Goal: Transaction & Acquisition: Download file/media

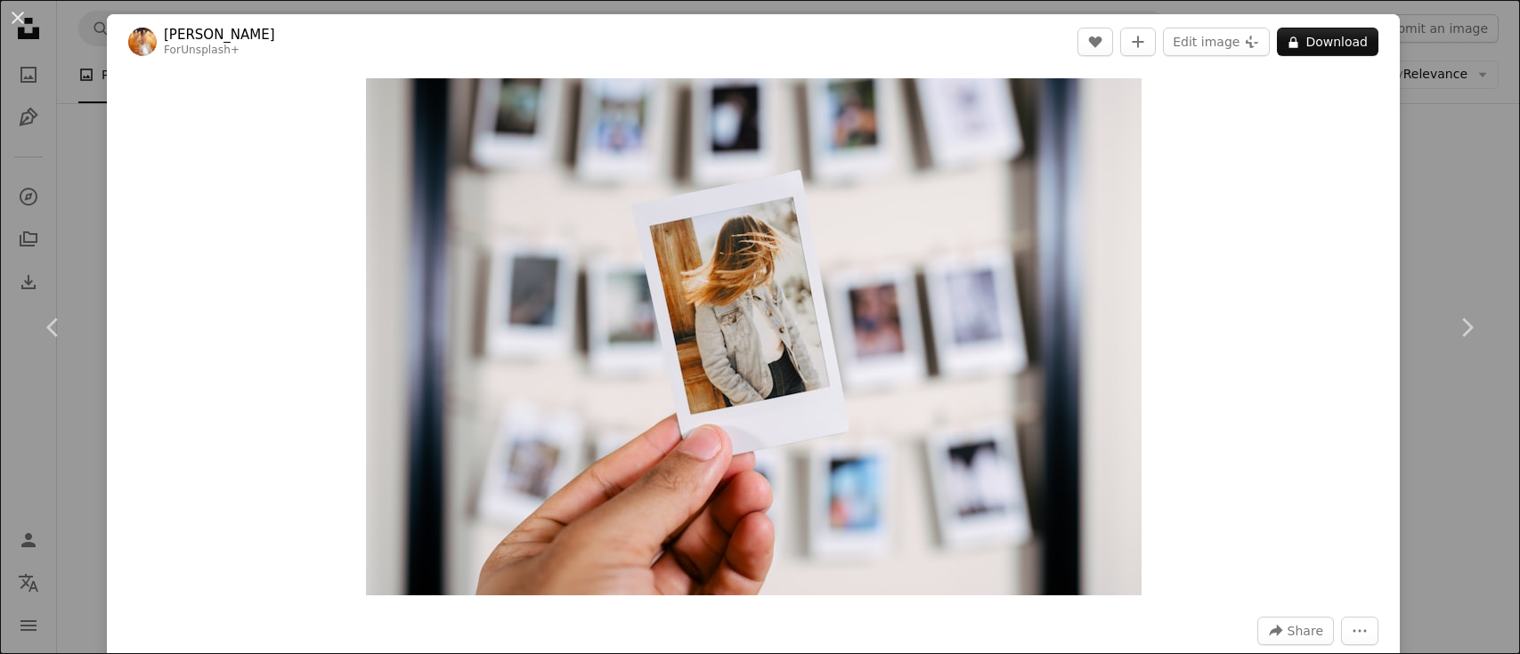
scroll to position [9297, 0]
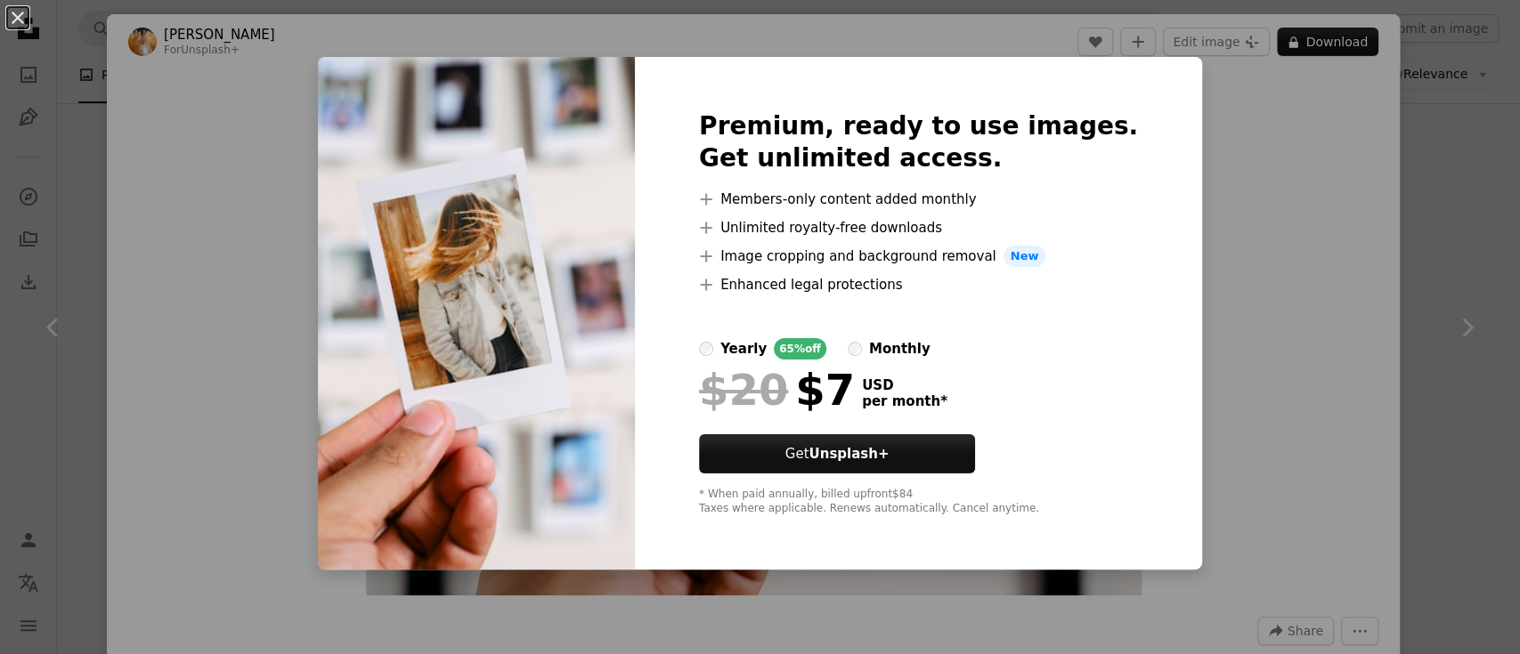
click at [242, 40] on div "An X shape Premium, ready to use images. Get unlimited access. A plus sign Memb…" at bounding box center [760, 327] width 1520 height 654
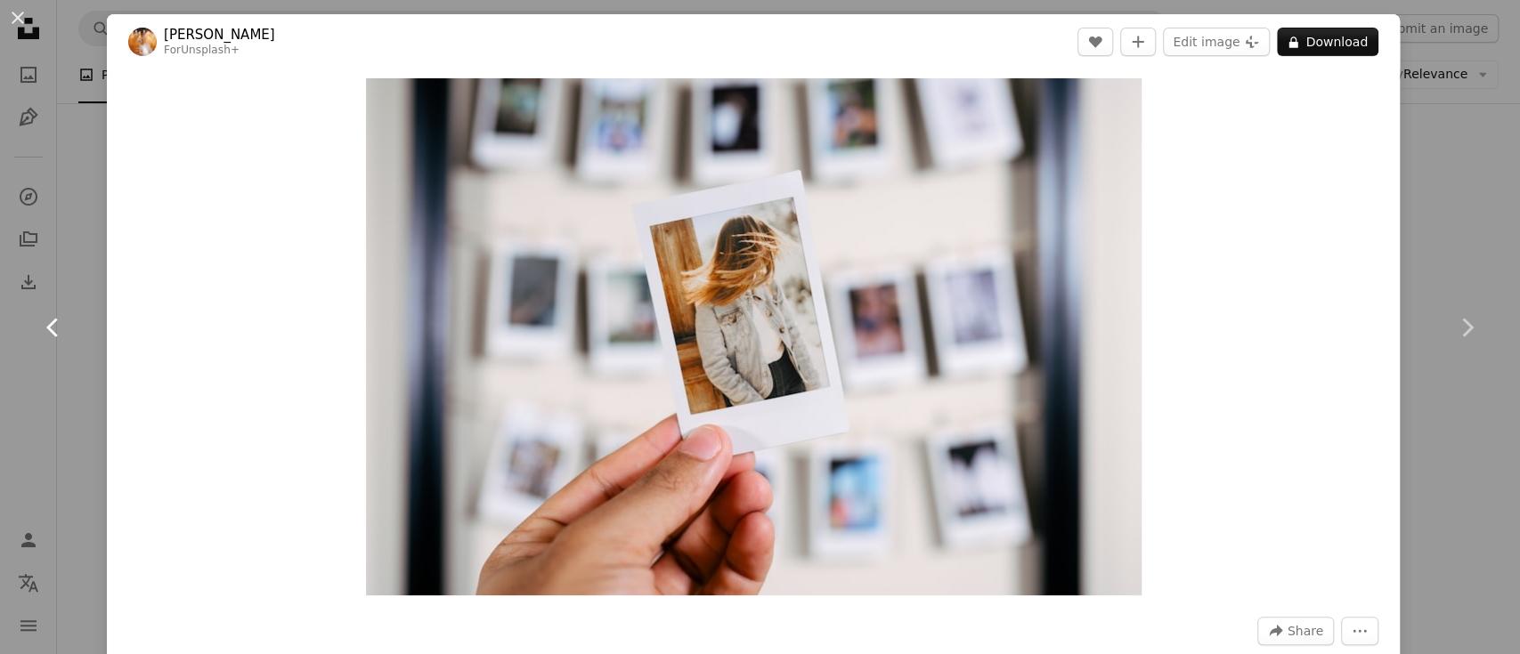
click at [56, 329] on icon "Chevron left" at bounding box center [53, 327] width 28 height 28
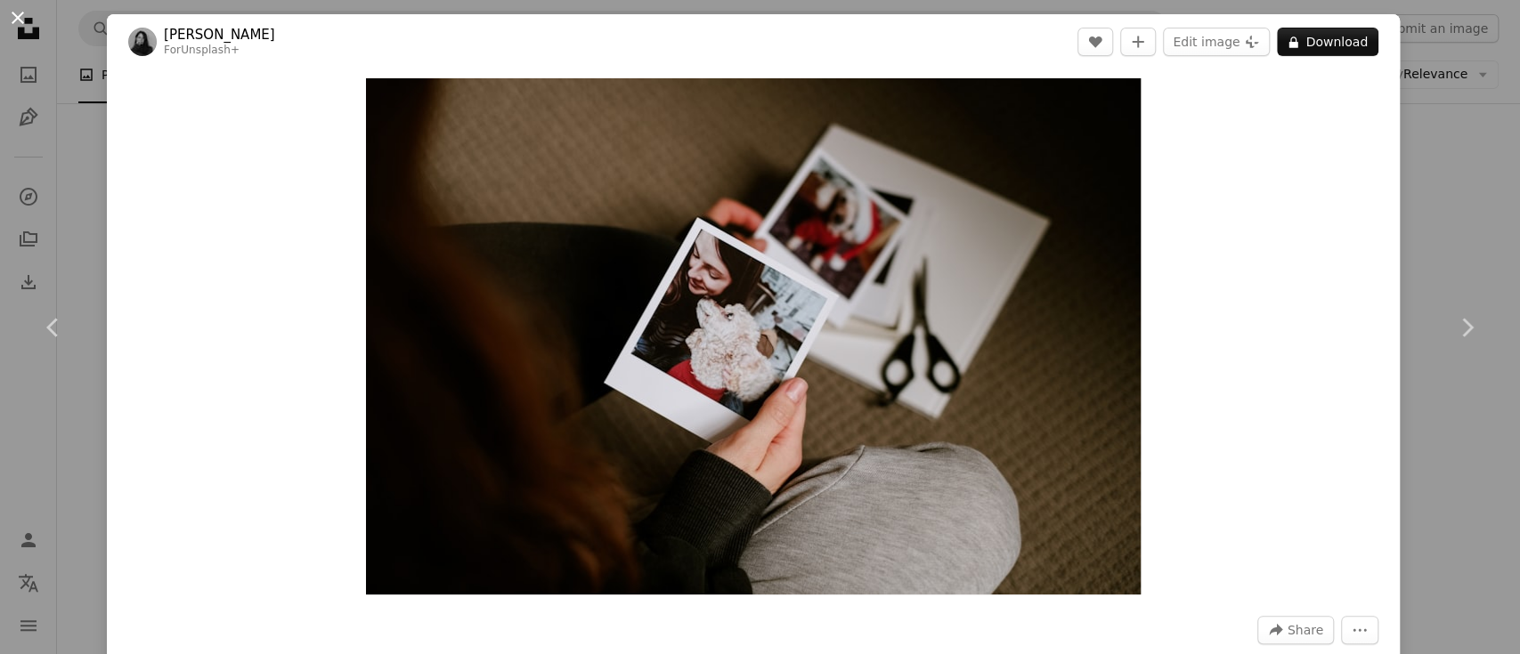
click at [11, 26] on button "An X shape" at bounding box center [17, 17] width 21 height 21
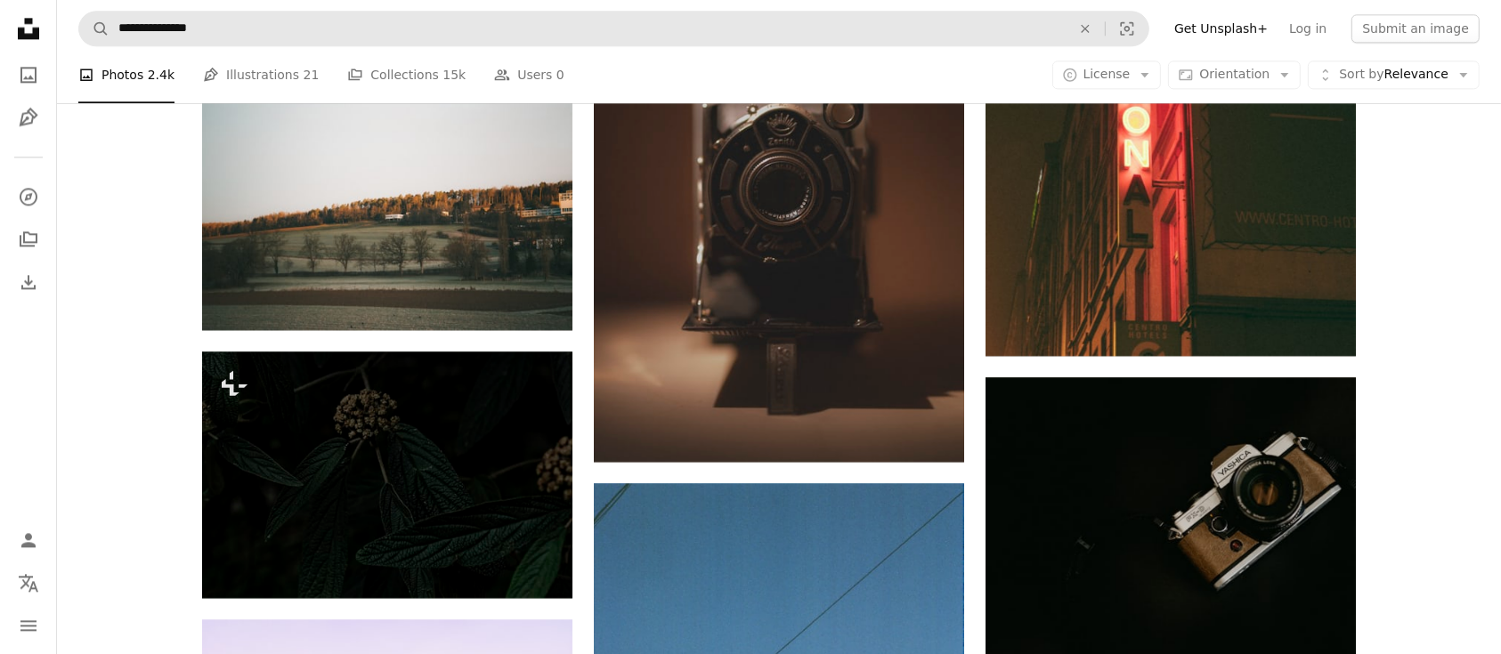
scroll to position [10445, 0]
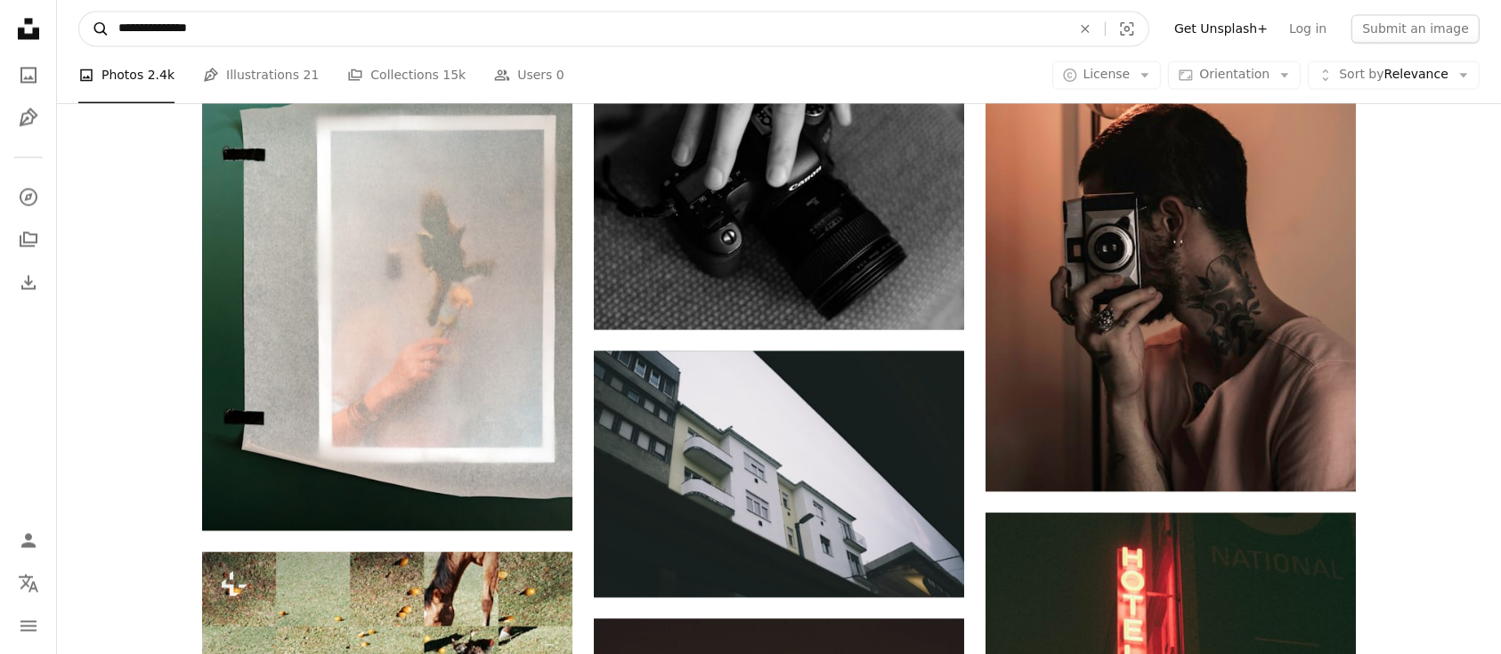
drag, startPoint x: 243, startPoint y: 32, endPoint x: 83, endPoint y: 28, distance: 160.3
click at [83, 28] on form "**********" at bounding box center [613, 29] width 1071 height 36
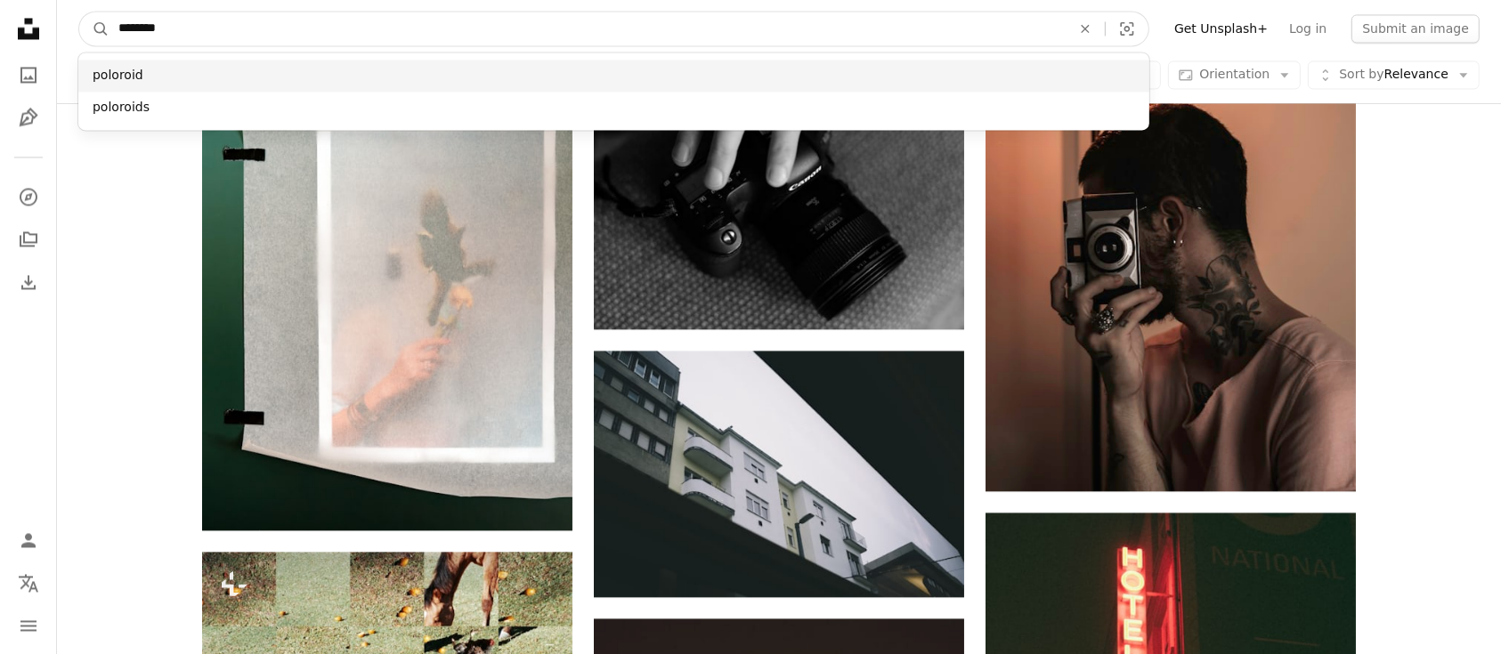
type input "********"
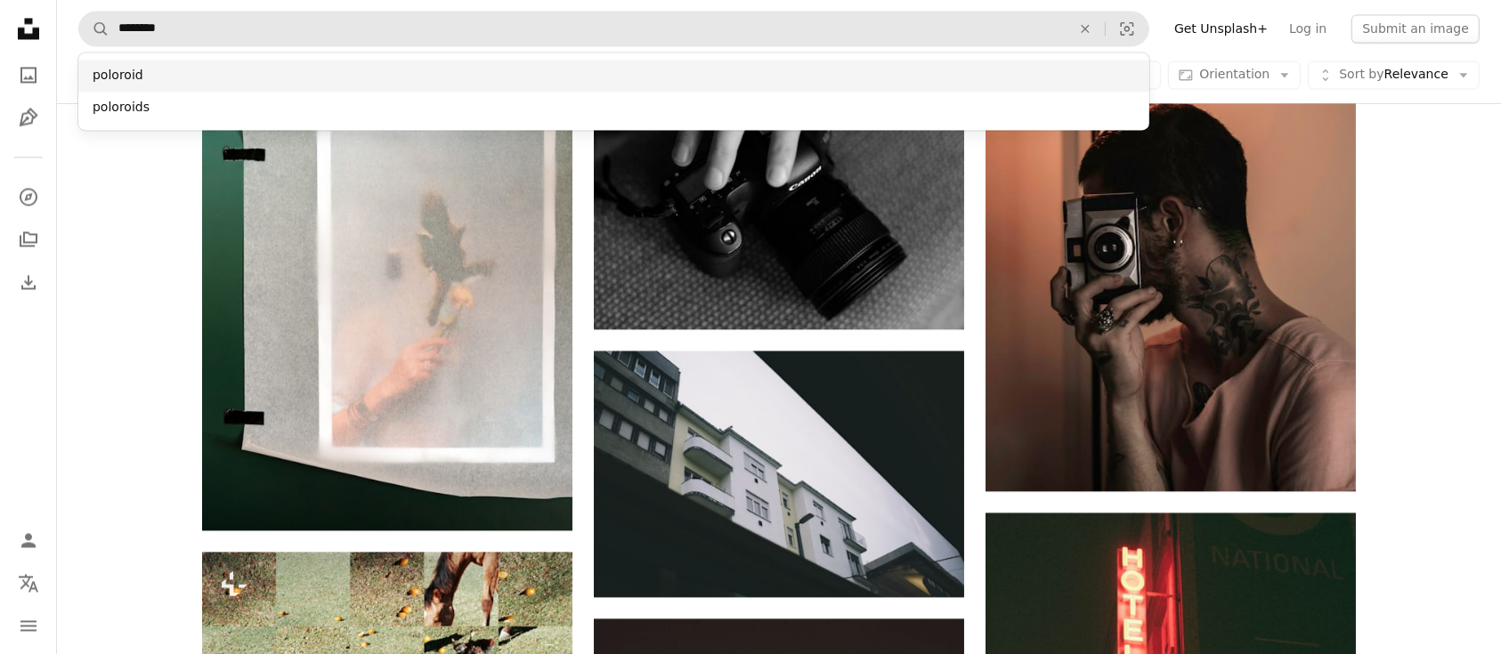
click at [167, 70] on div "poloroid" at bounding box center [613, 76] width 1071 height 32
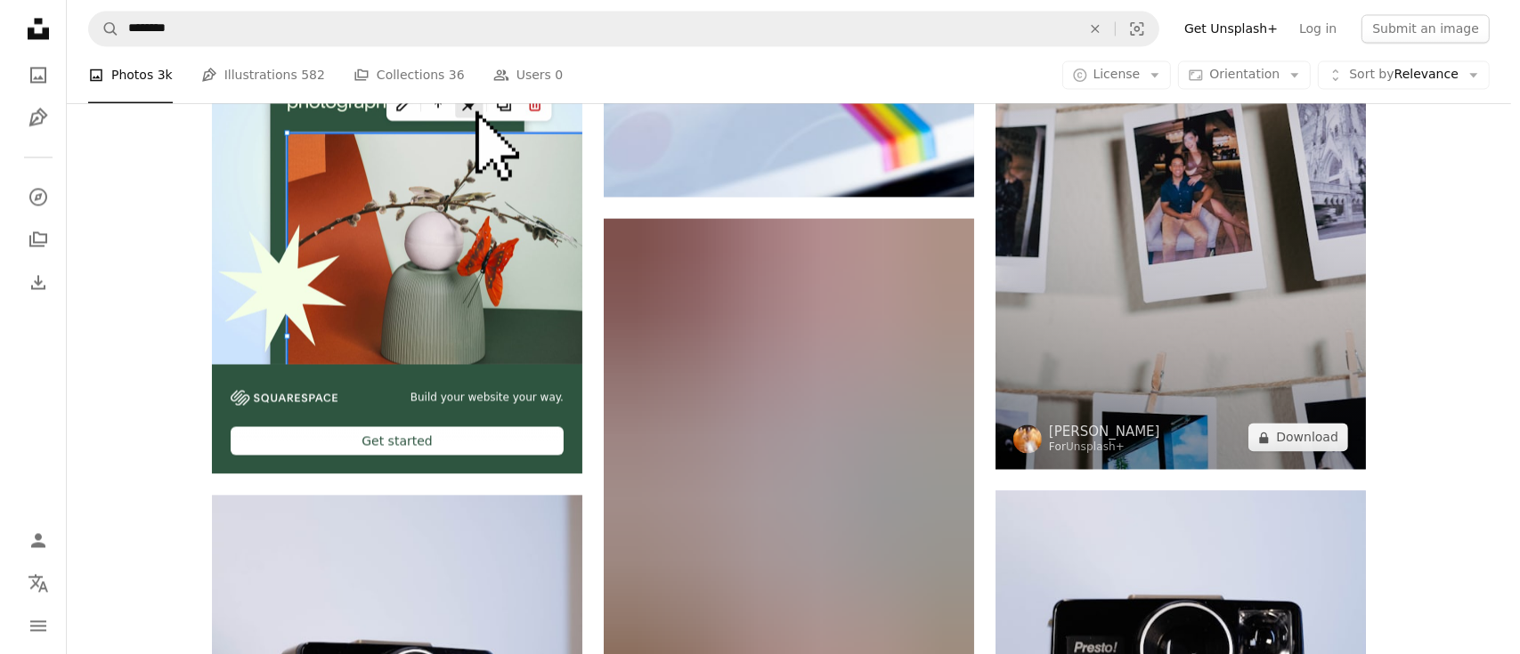
scroll to position [3917, 0]
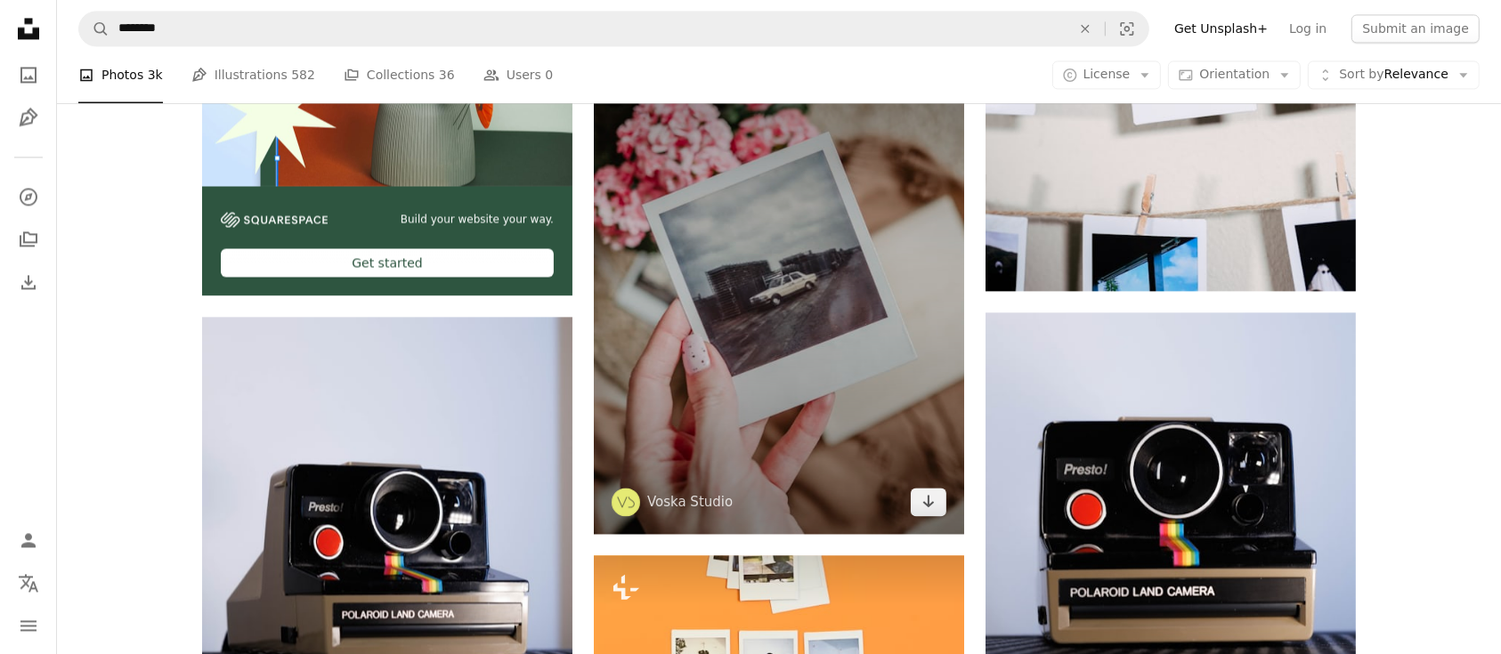
click at [848, 474] on img at bounding box center [779, 287] width 370 height 494
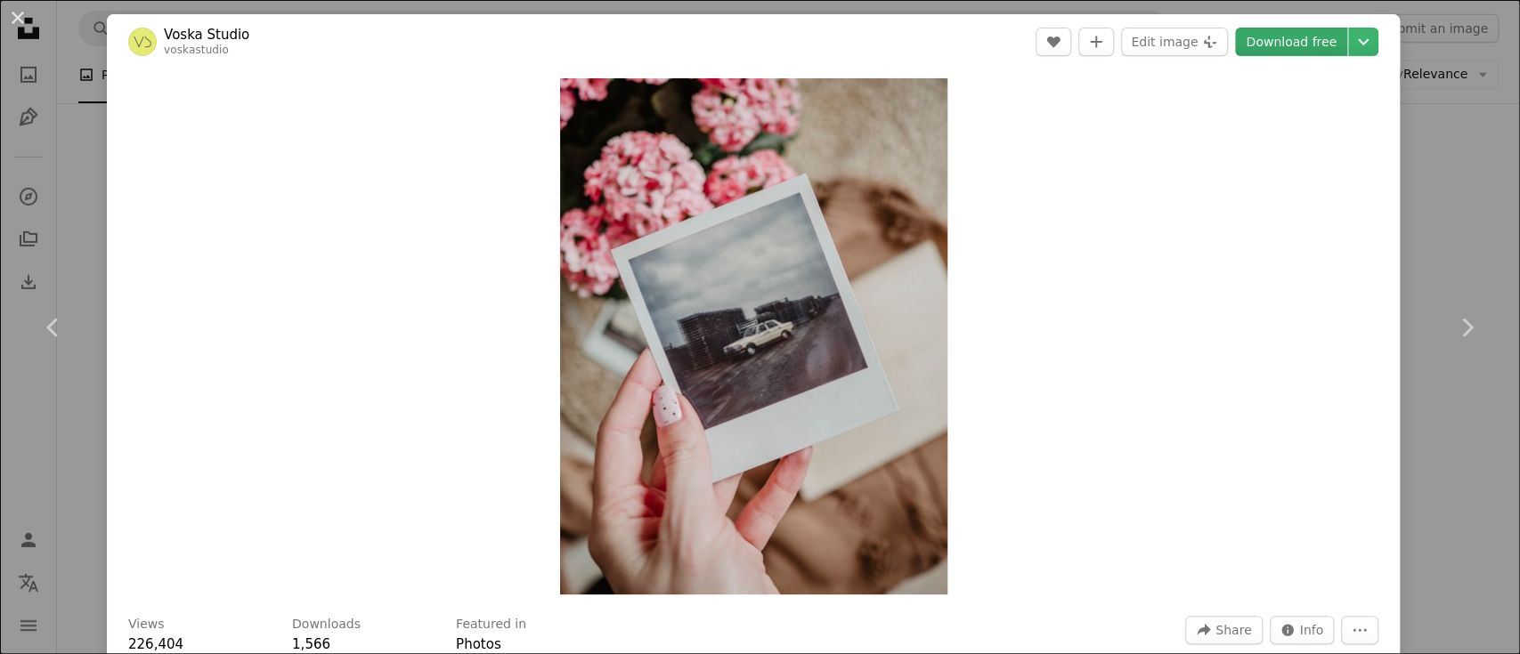
click at [1250, 36] on link "Download free" at bounding box center [1291, 42] width 112 height 28
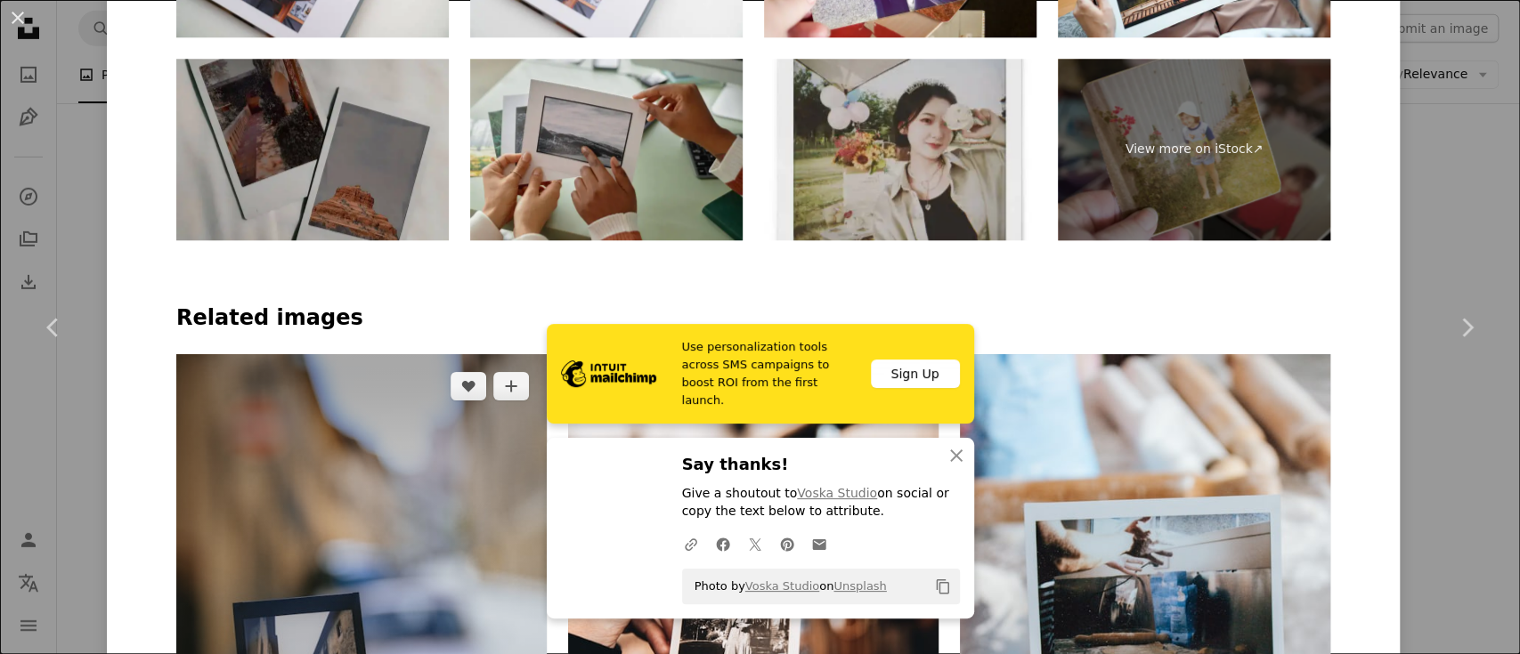
scroll to position [1187, 0]
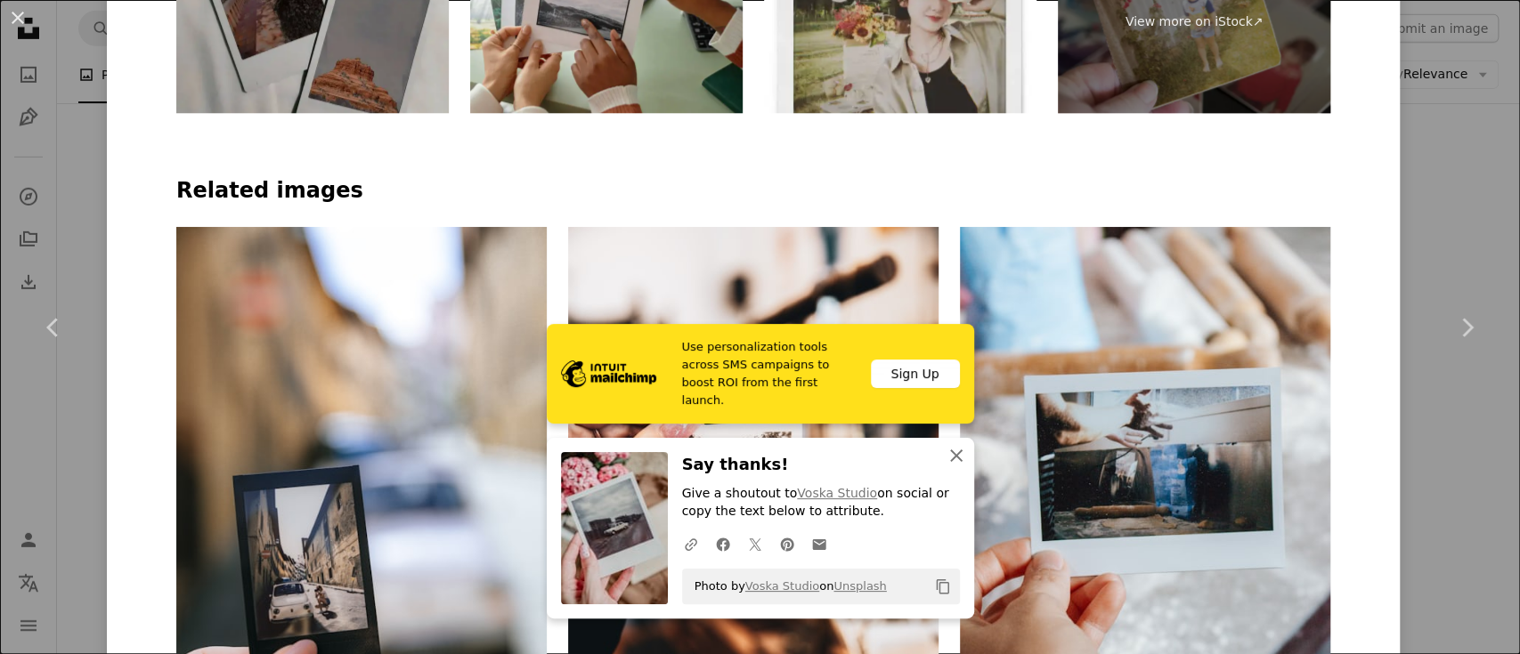
click at [945, 462] on icon "An X shape" at bounding box center [955, 455] width 21 height 21
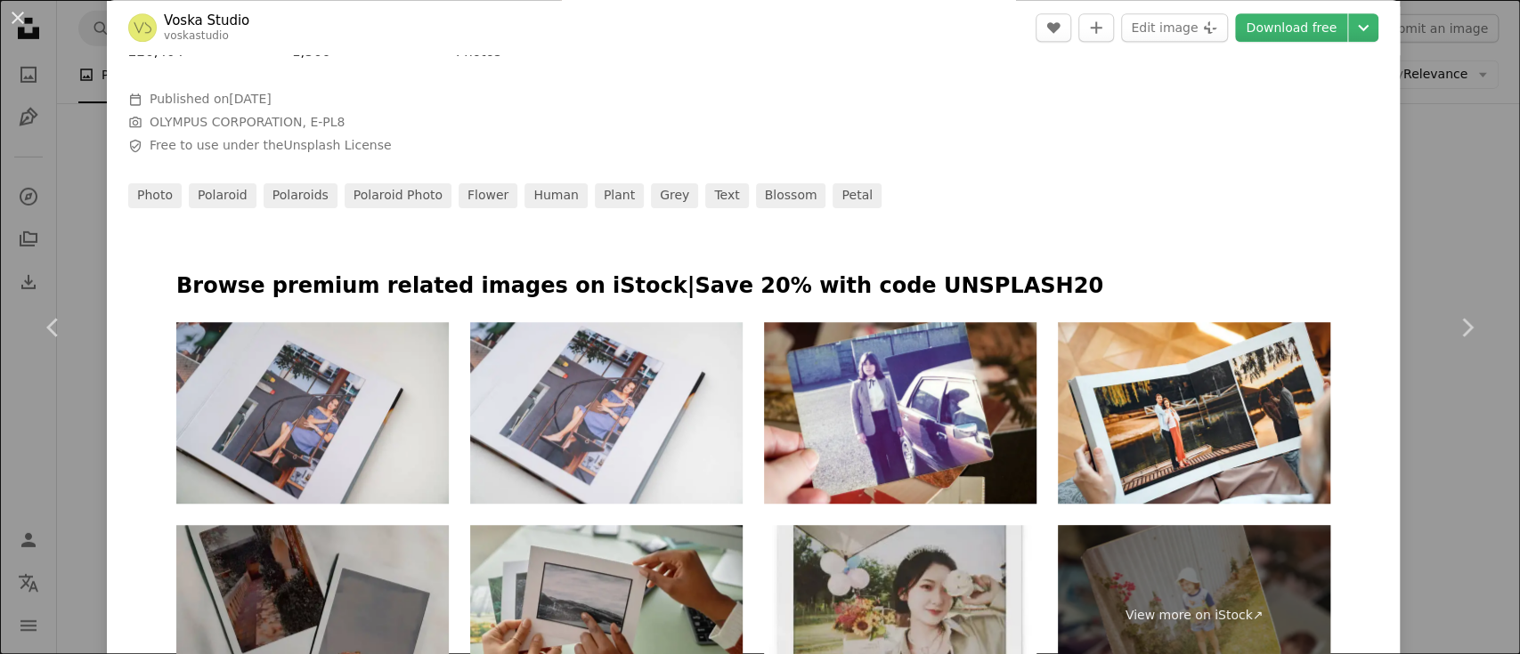
scroll to position [1305, 0]
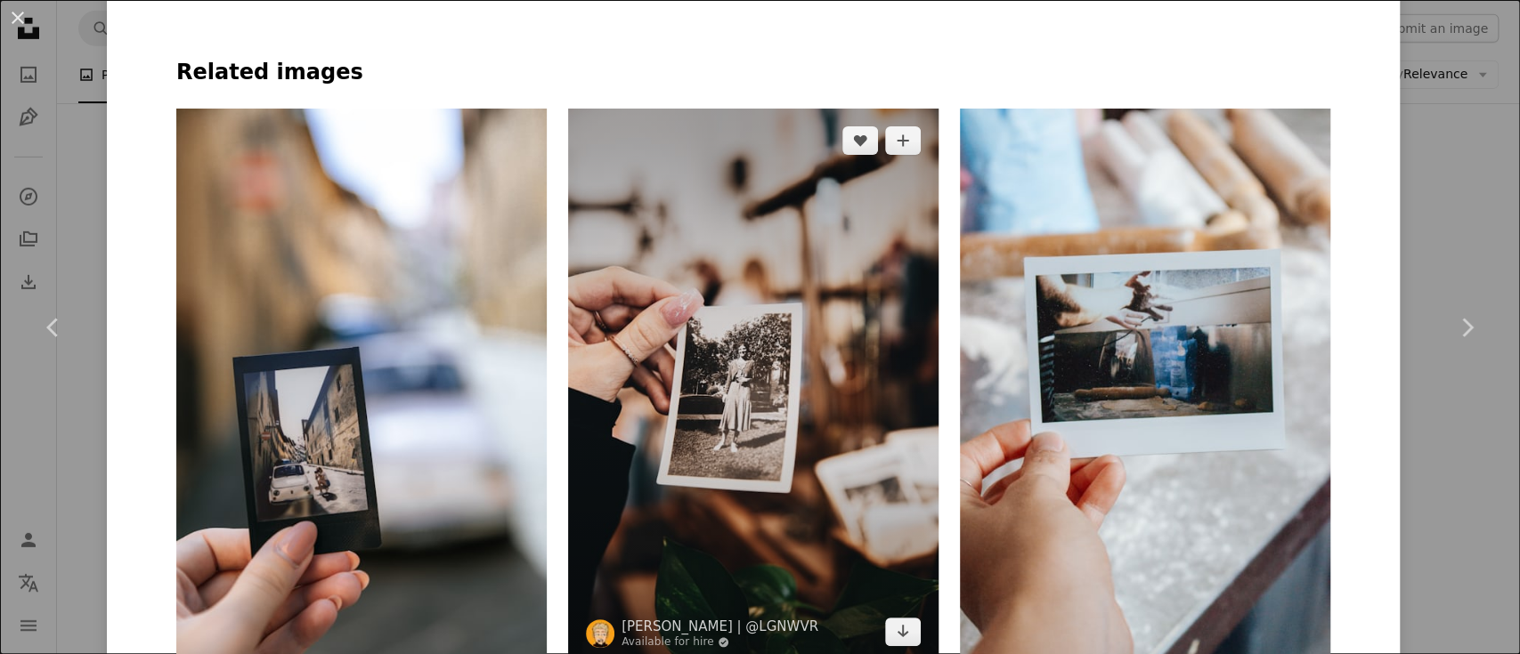
click at [825, 420] on img at bounding box center [753, 386] width 370 height 555
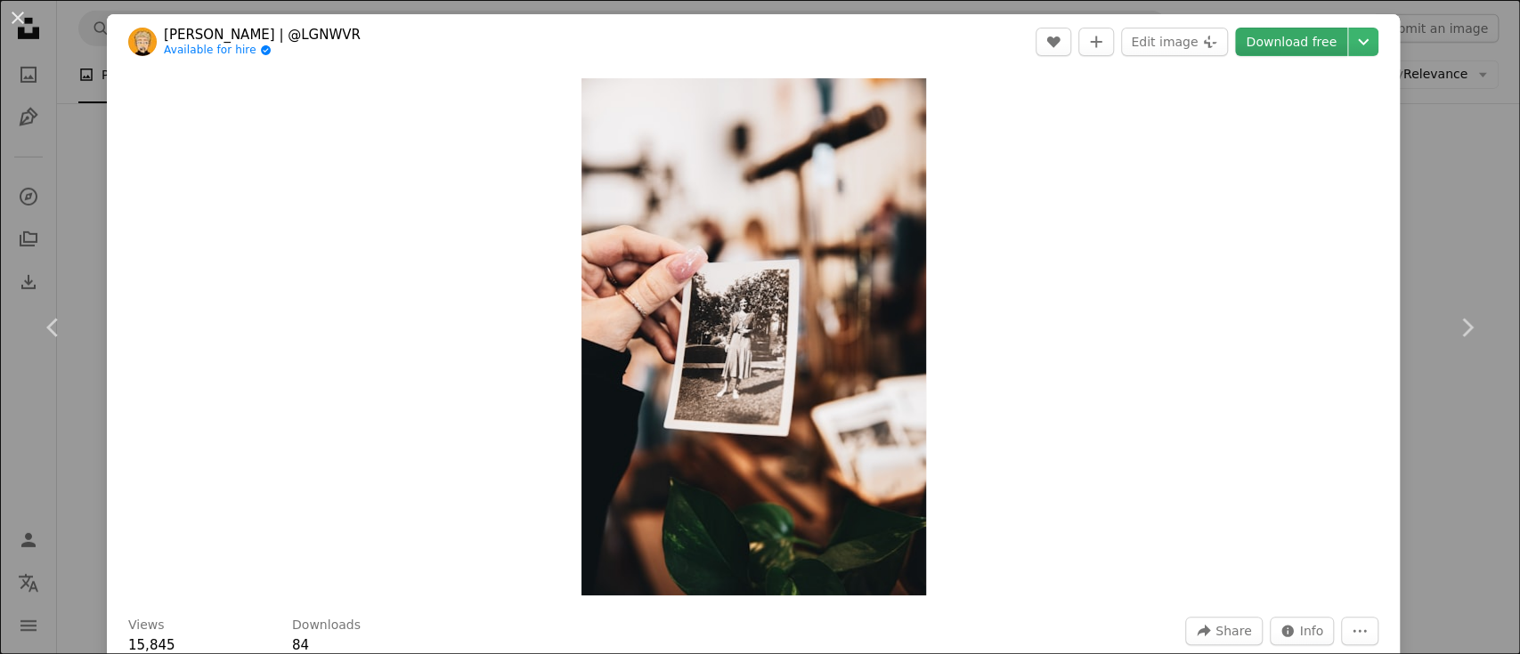
click at [1255, 49] on link "Download free" at bounding box center [1291, 42] width 112 height 28
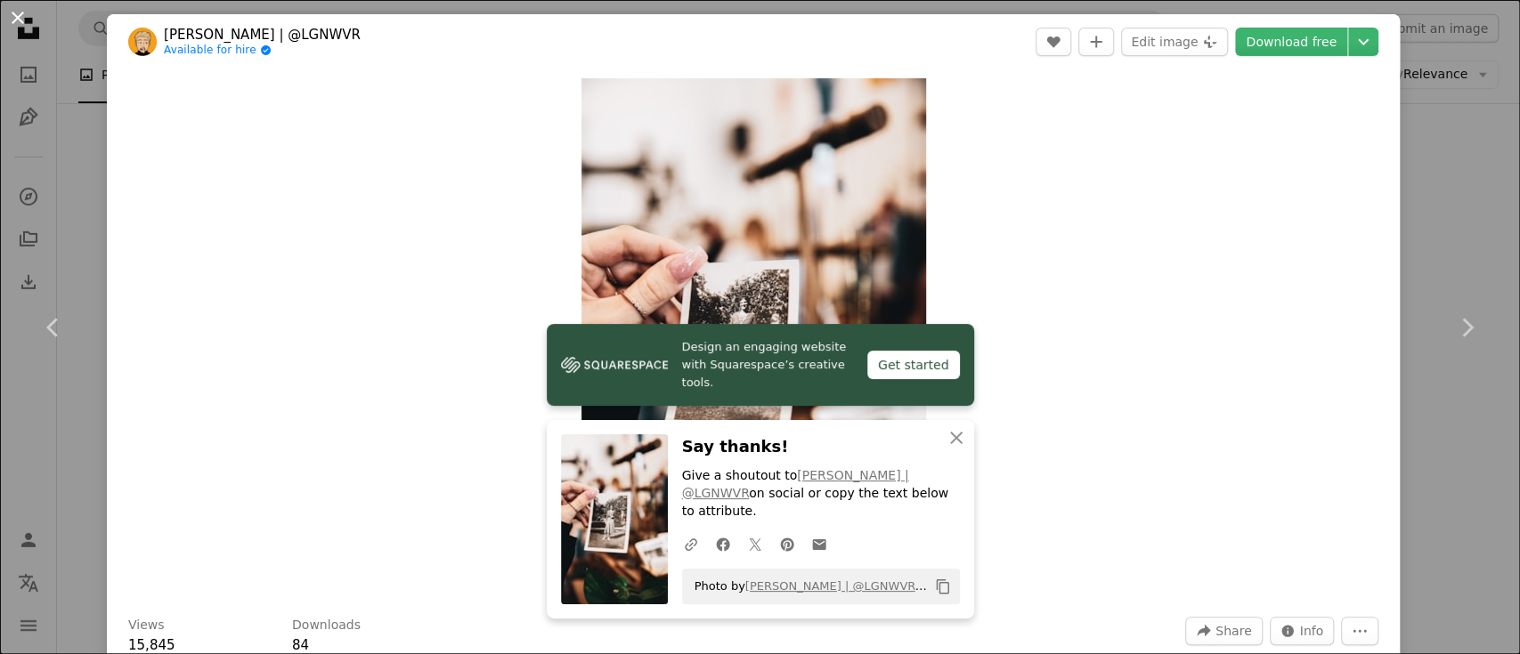
click at [7, 7] on button "An X shape" at bounding box center [17, 17] width 21 height 21
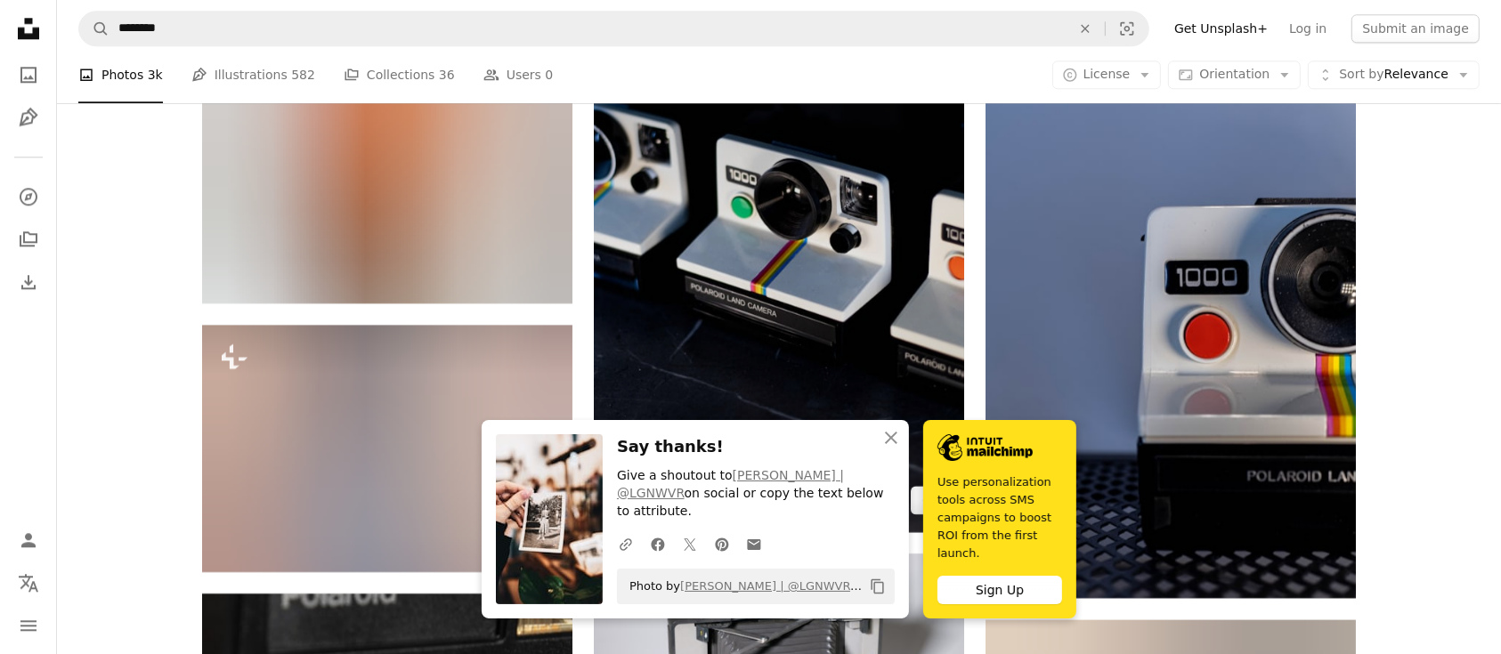
scroll to position [4866, 0]
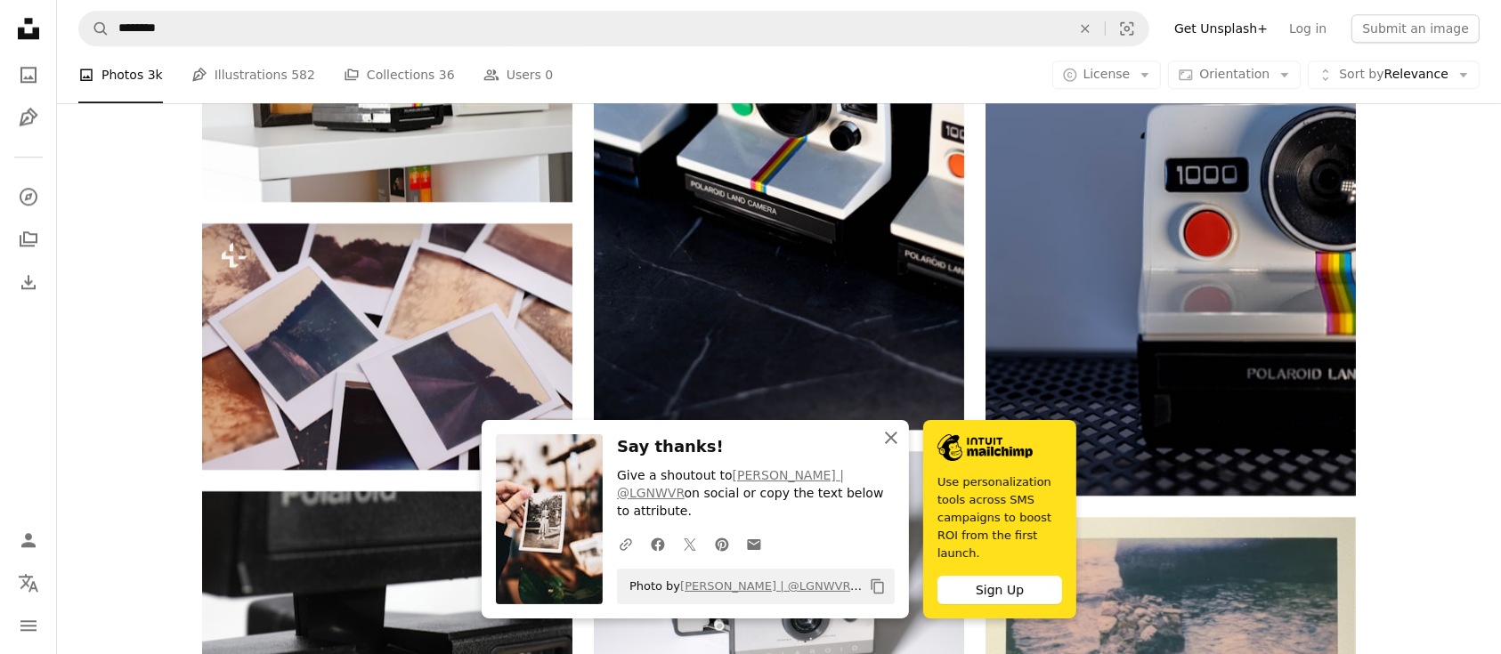
click at [899, 449] on icon "An X shape" at bounding box center [890, 437] width 21 height 21
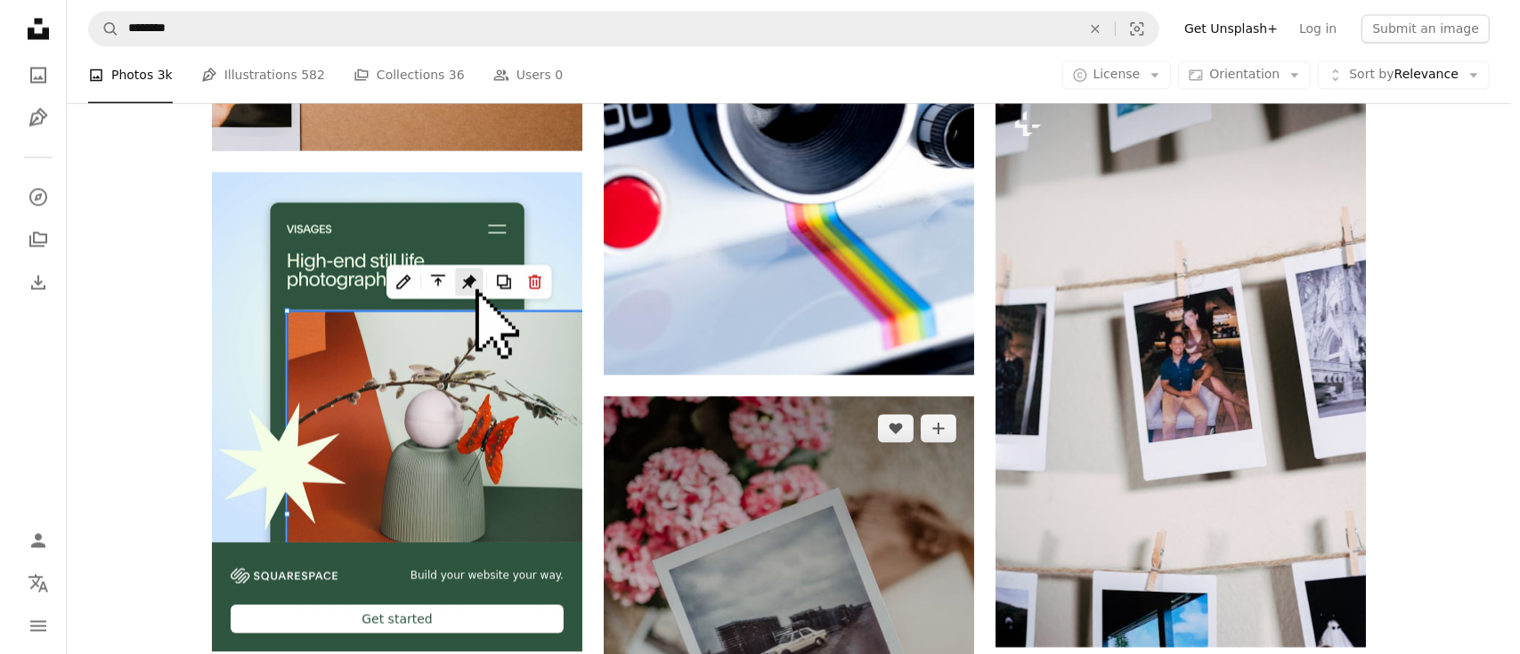
scroll to position [3561, 0]
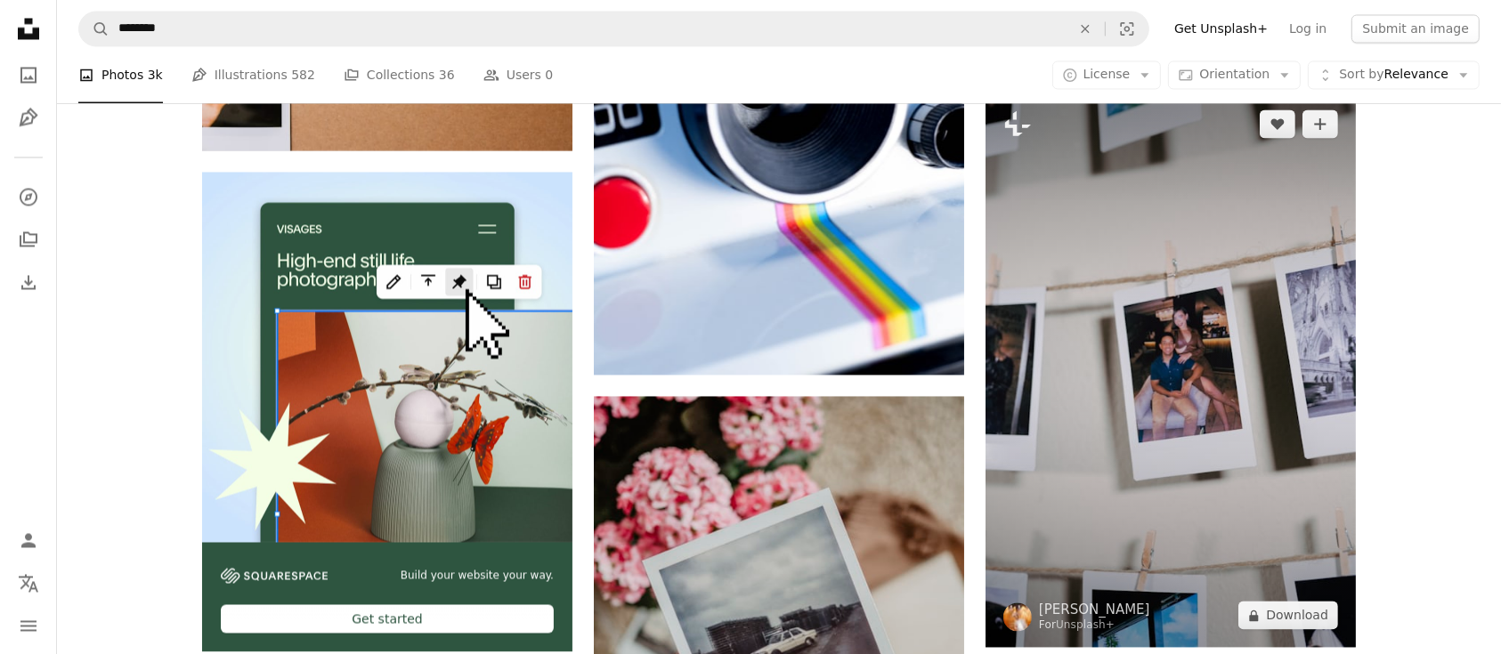
click at [1106, 471] on img at bounding box center [1170, 369] width 370 height 555
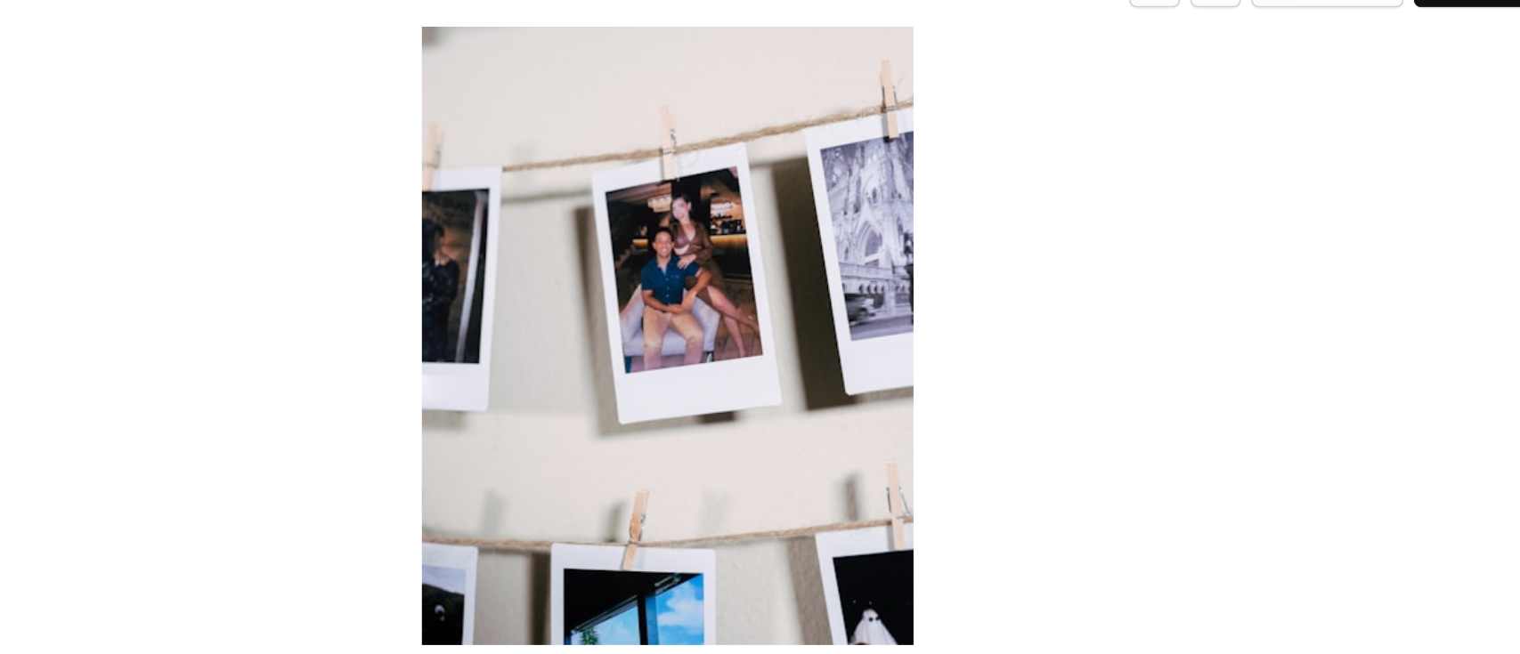
scroll to position [3560, 0]
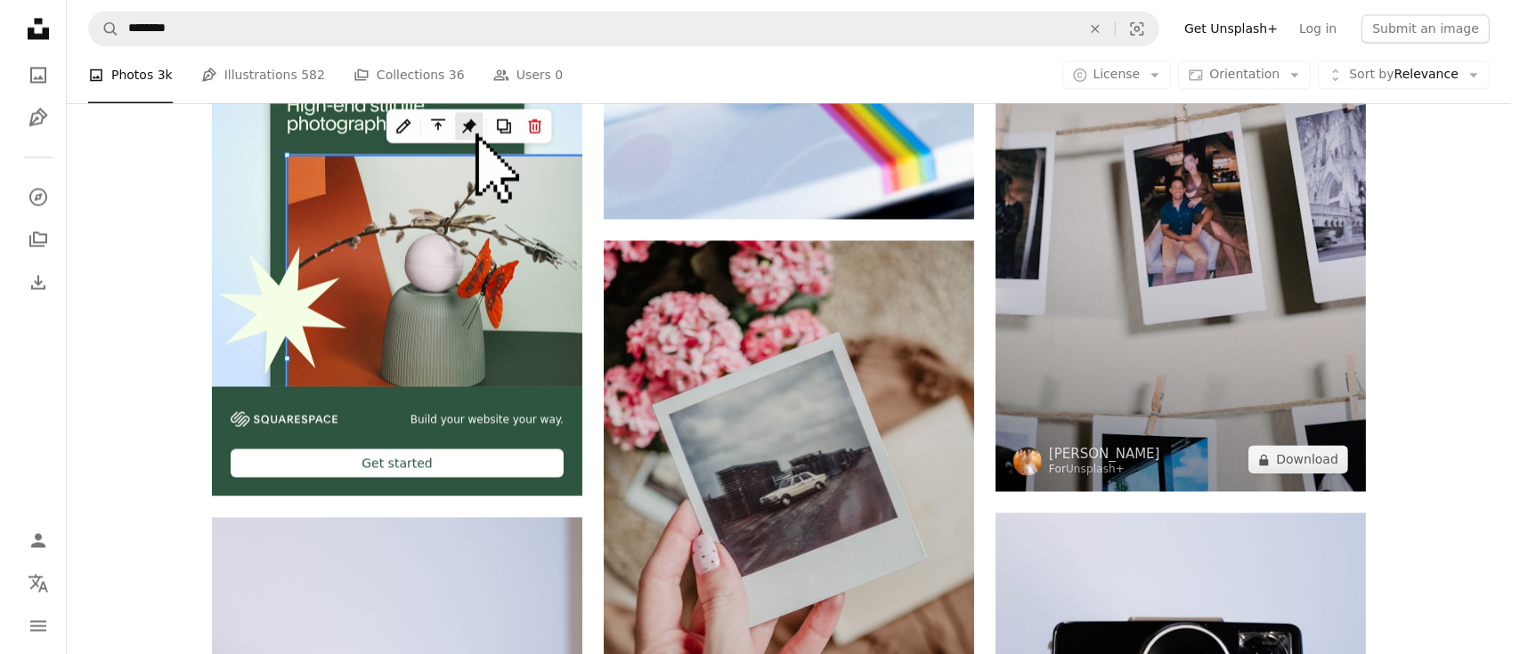
scroll to position [3679, 0]
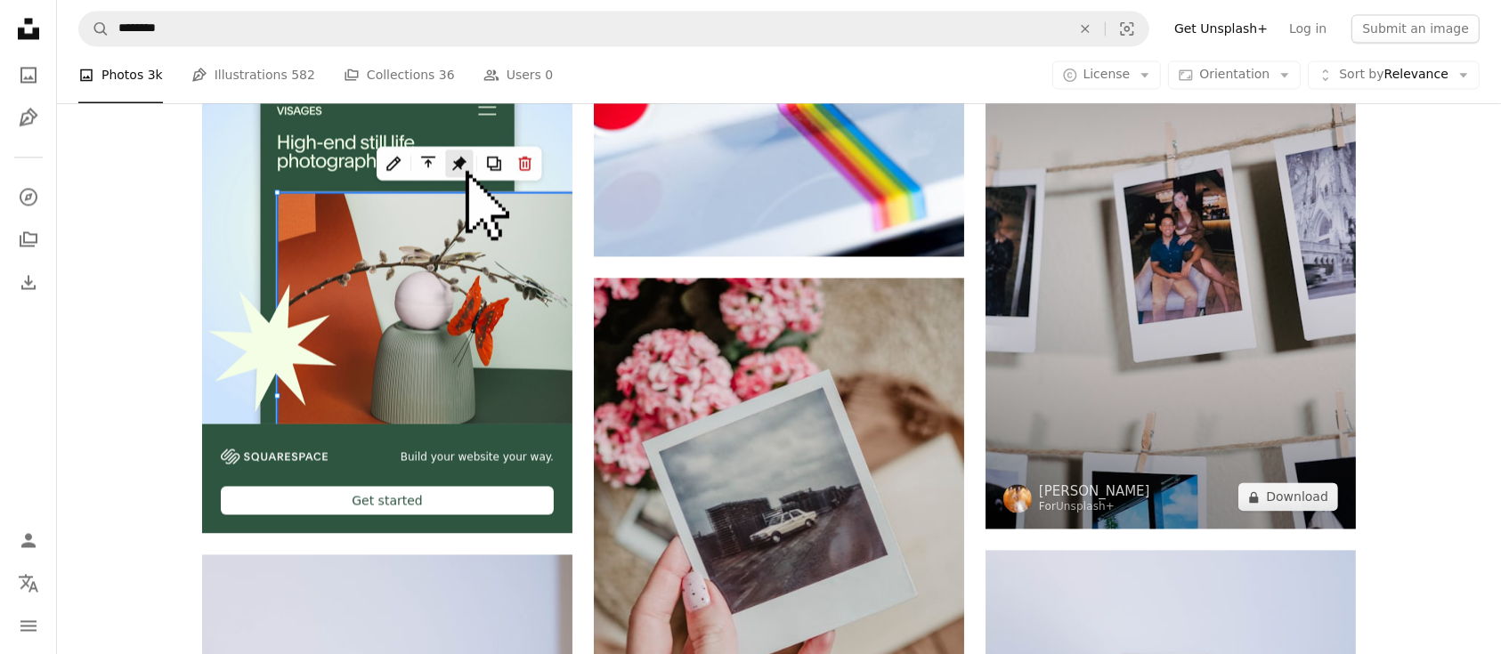
click at [1171, 381] on img at bounding box center [1170, 250] width 370 height 555
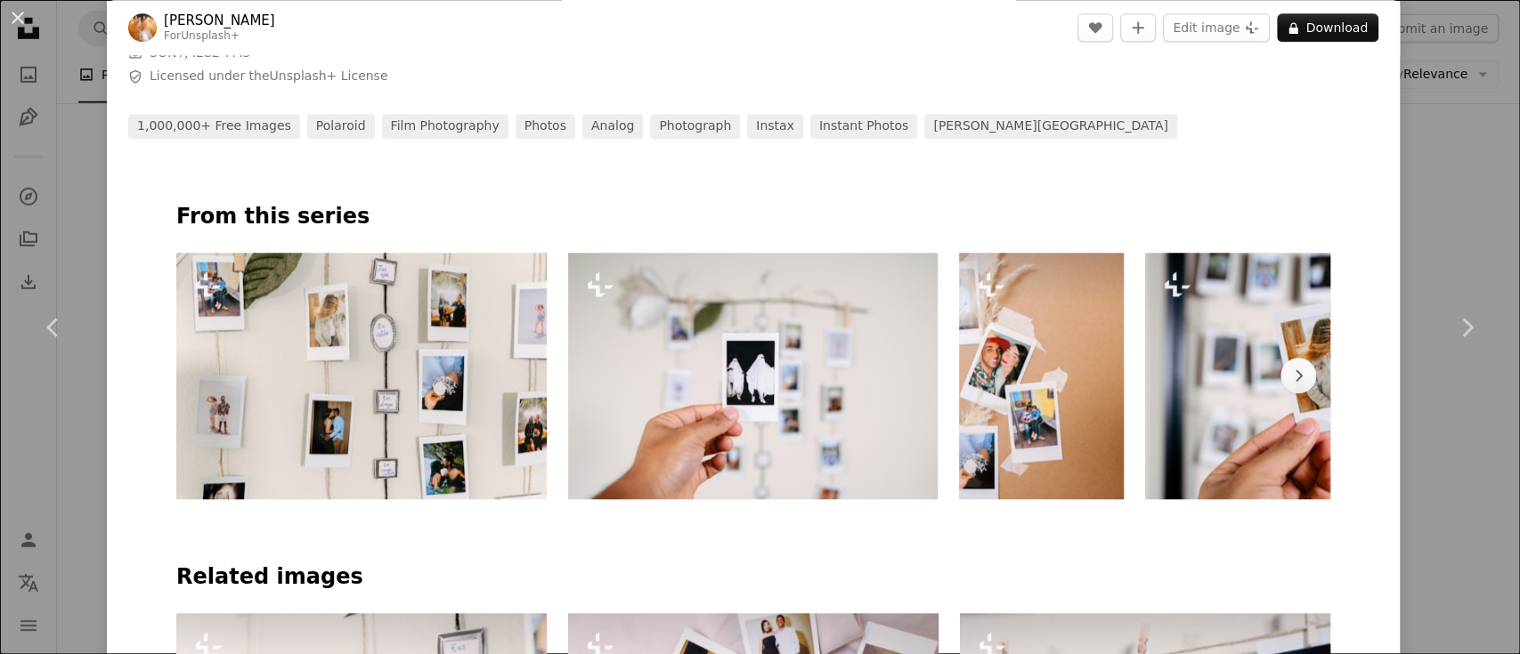
scroll to position [712, 0]
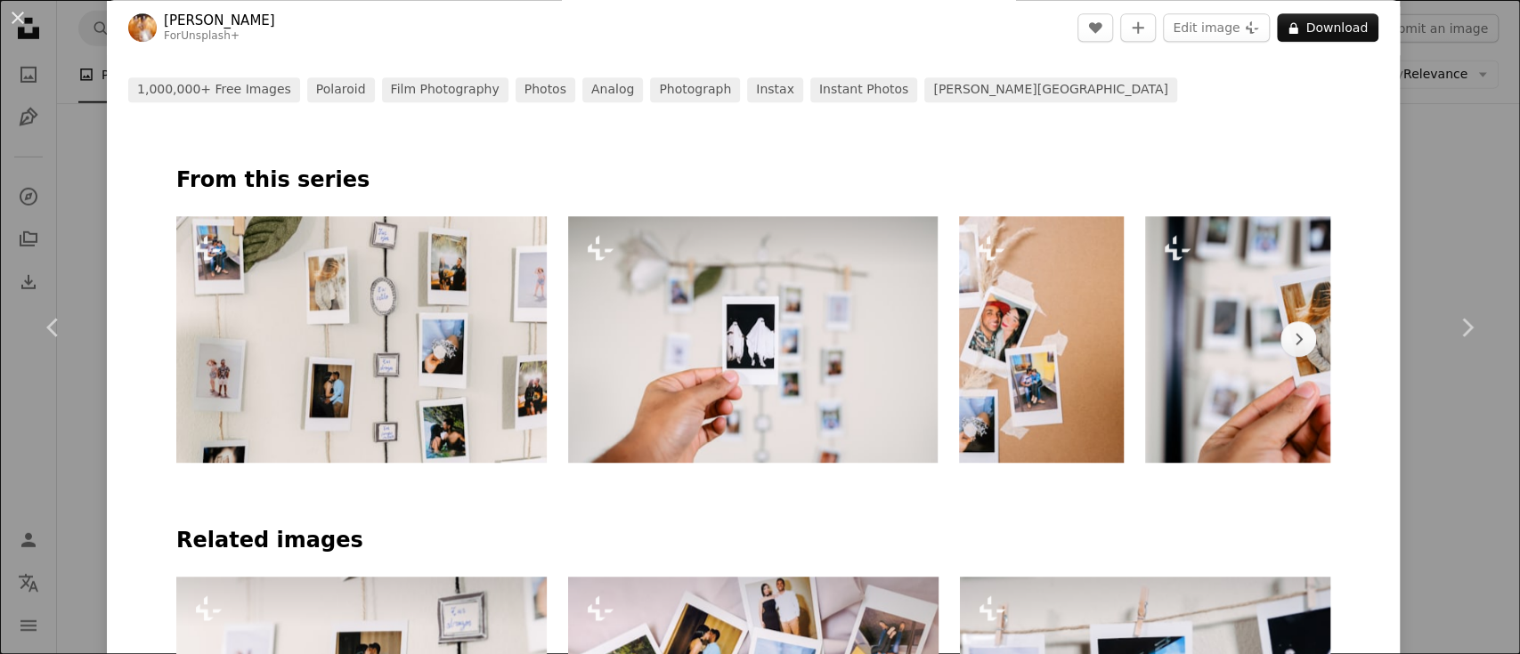
click at [766, 381] on img at bounding box center [753, 339] width 370 height 247
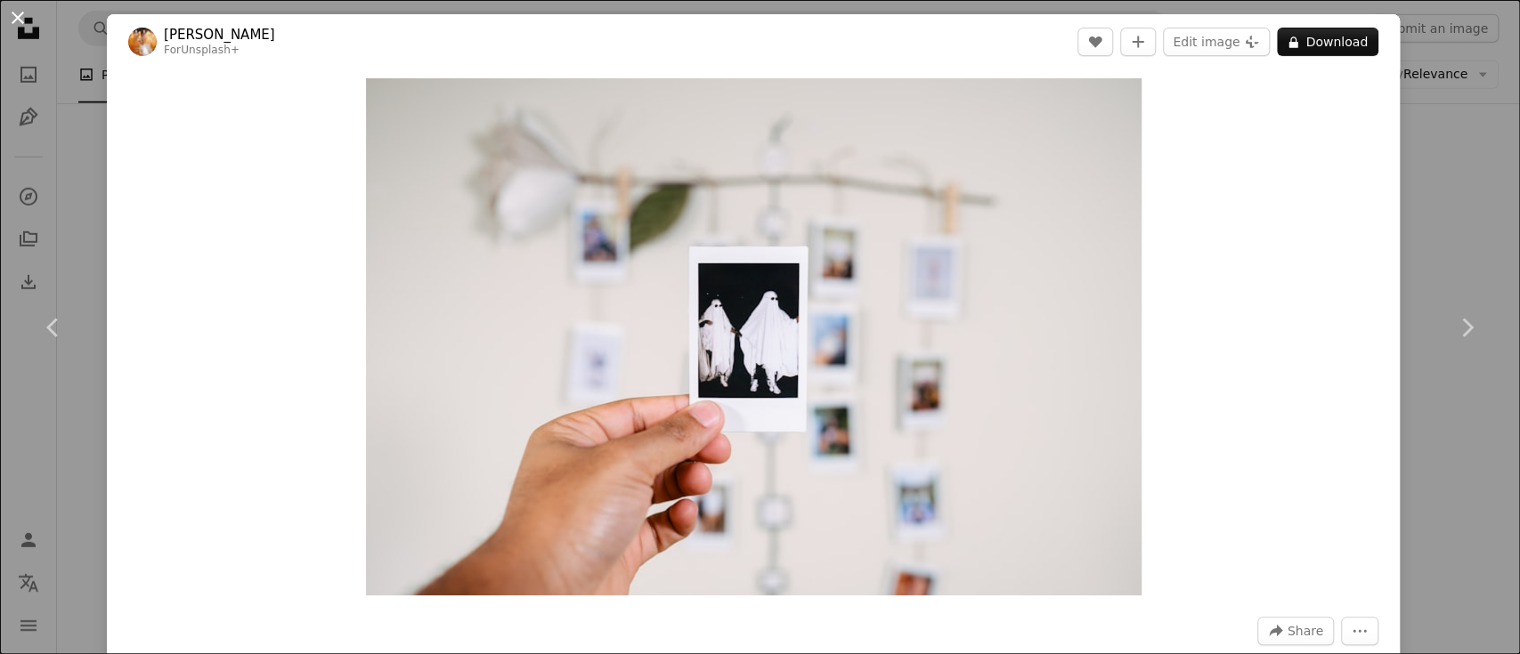
click at [28, 25] on button "An X shape" at bounding box center [17, 17] width 21 height 21
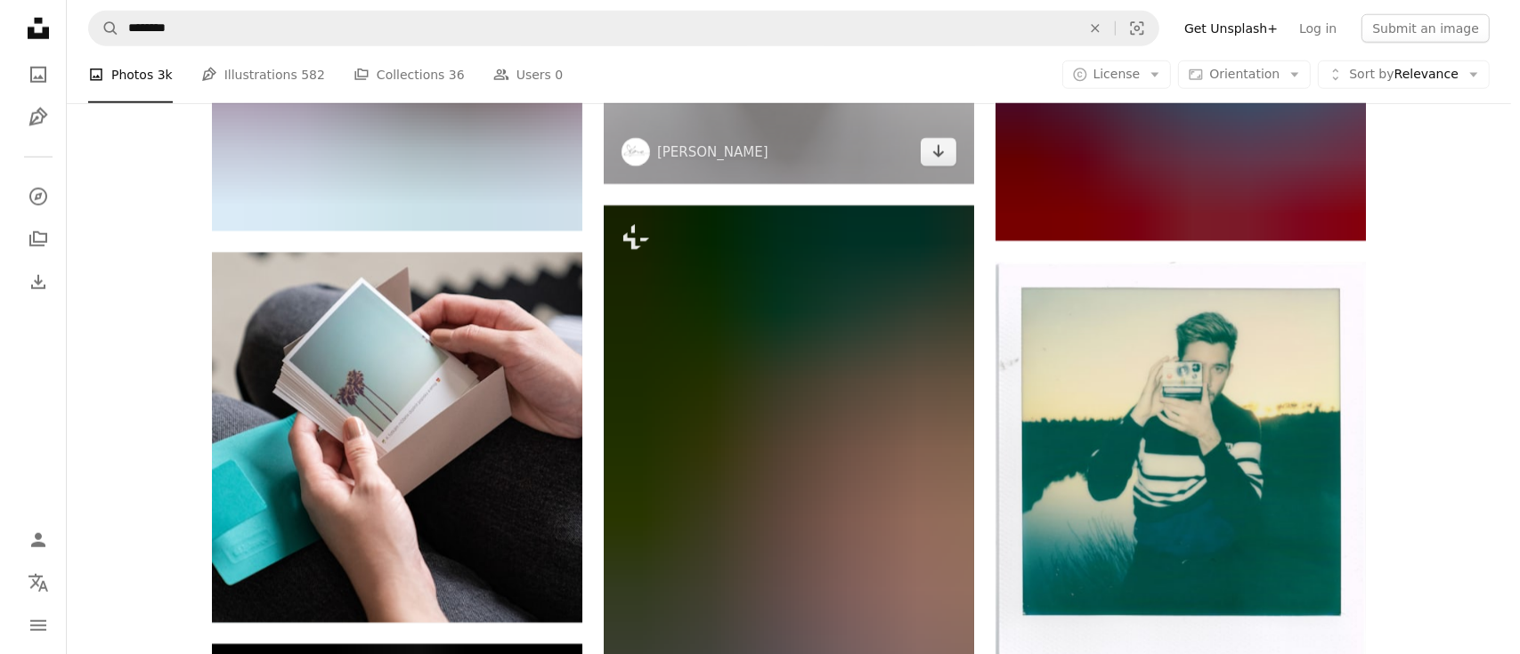
scroll to position [15430, 0]
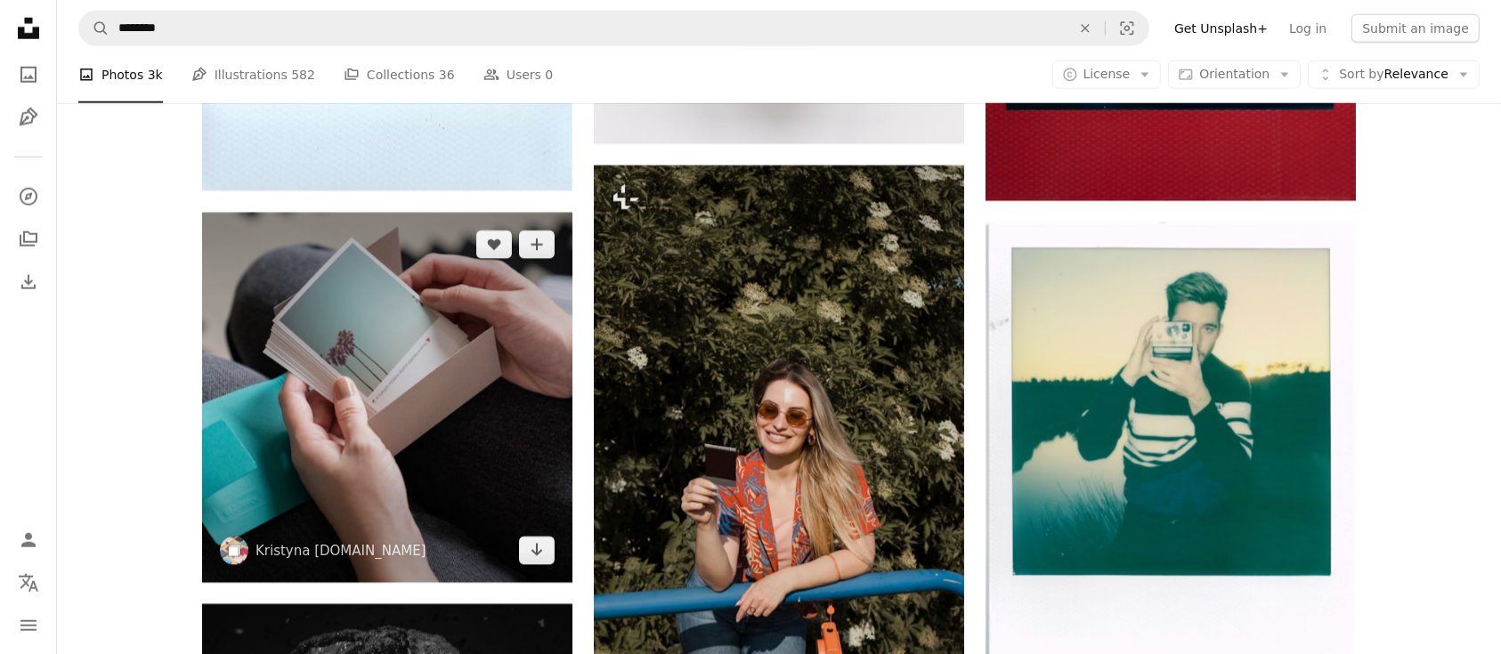
click at [475, 430] on img at bounding box center [387, 398] width 370 height 370
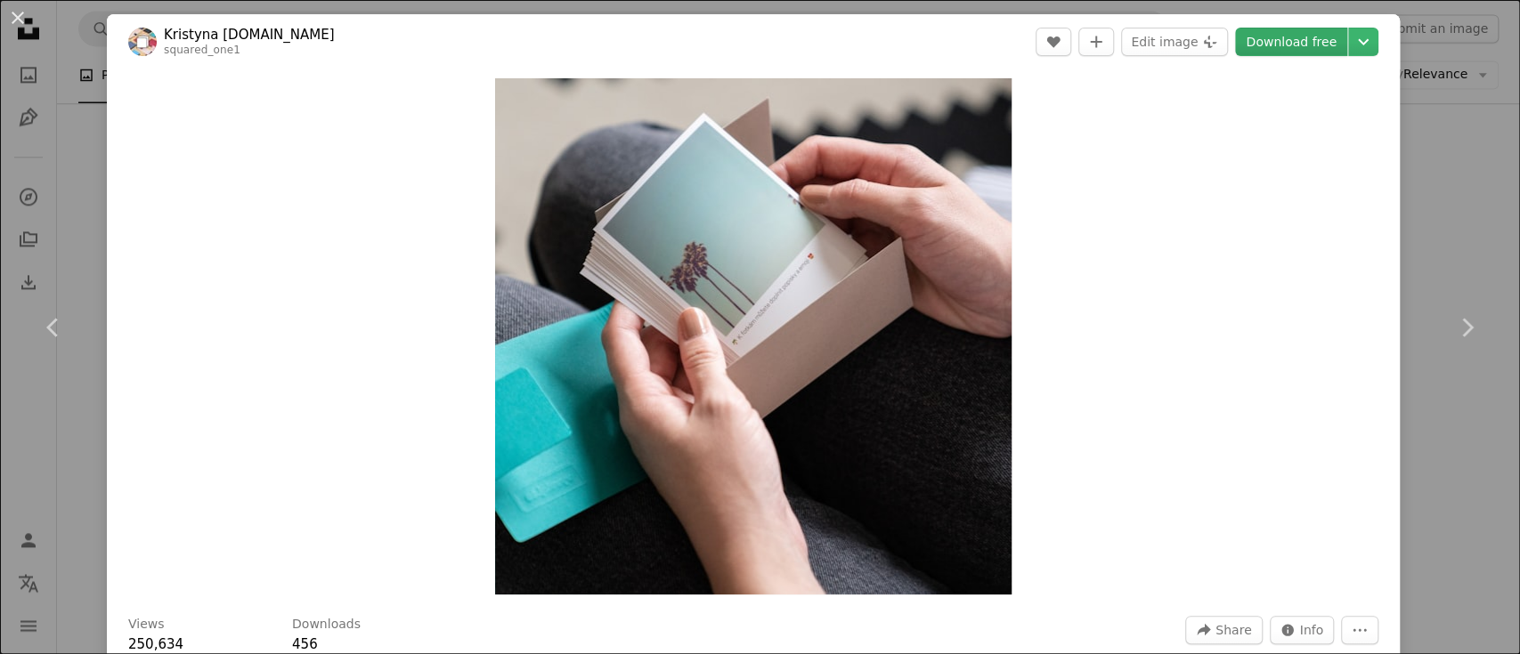
click at [1248, 44] on link "Download free" at bounding box center [1291, 42] width 112 height 28
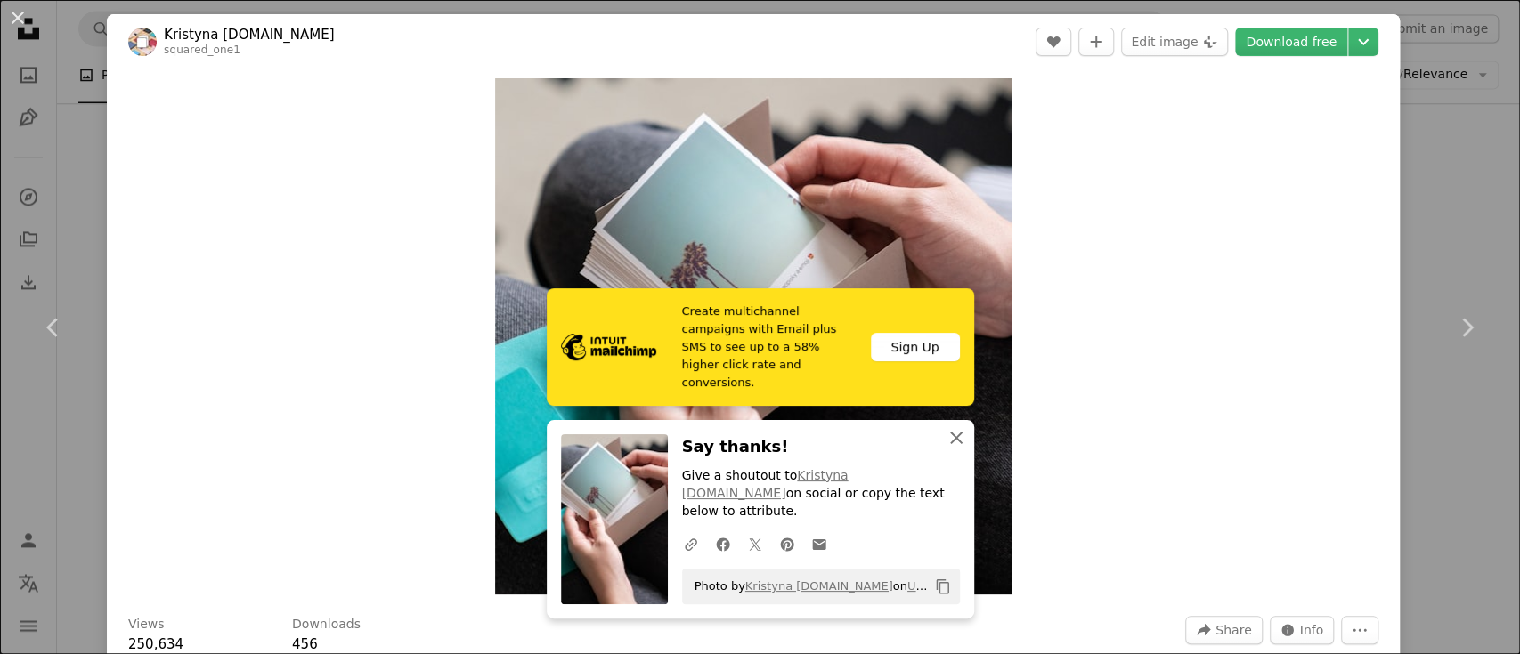
click at [956, 449] on icon "An X shape" at bounding box center [955, 437] width 21 height 21
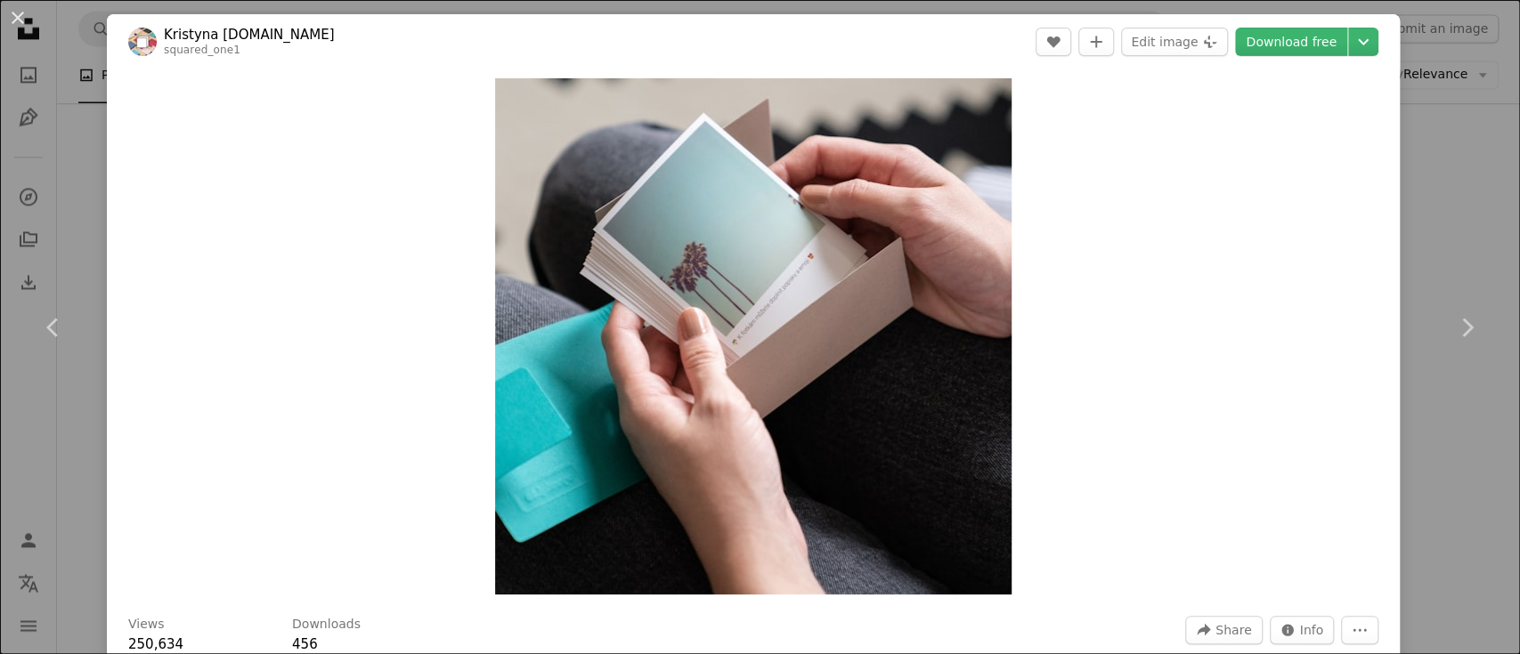
click at [1025, 279] on div "Zoom in" at bounding box center [753, 336] width 1293 height 534
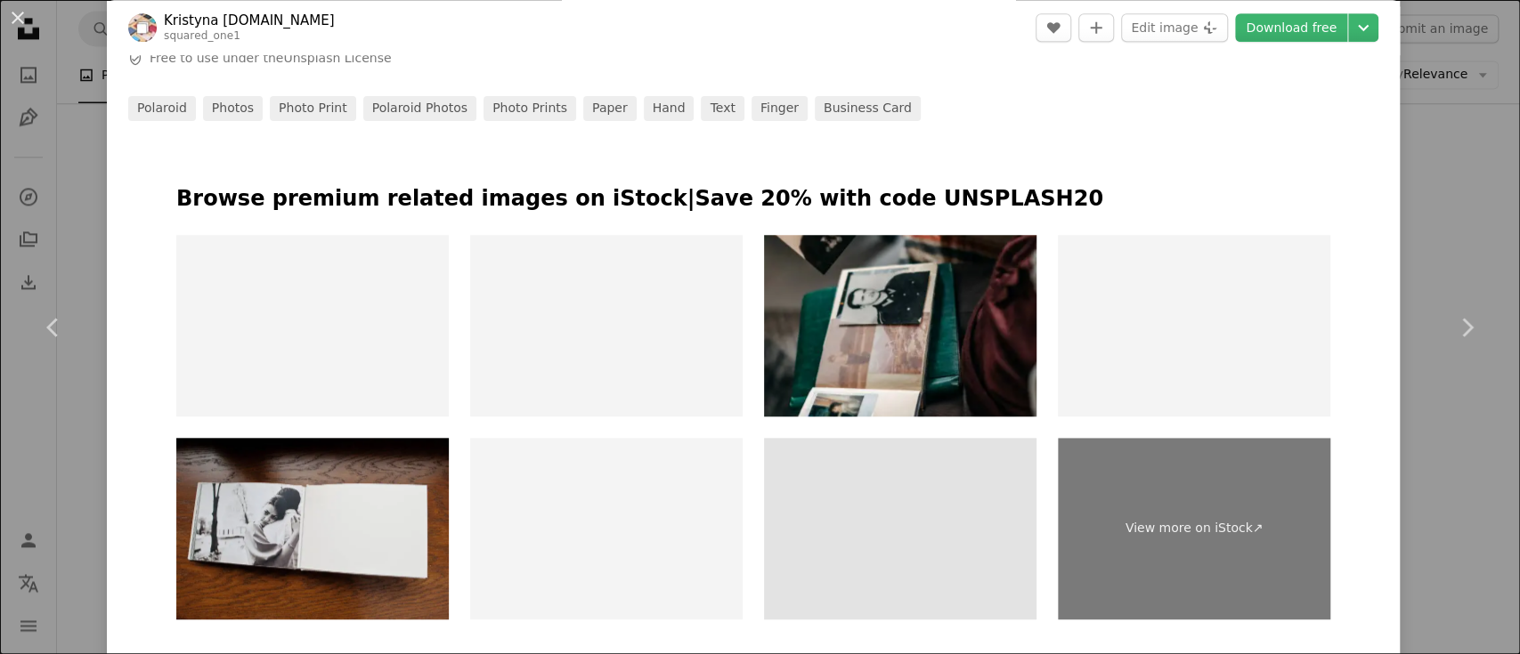
scroll to position [712, 0]
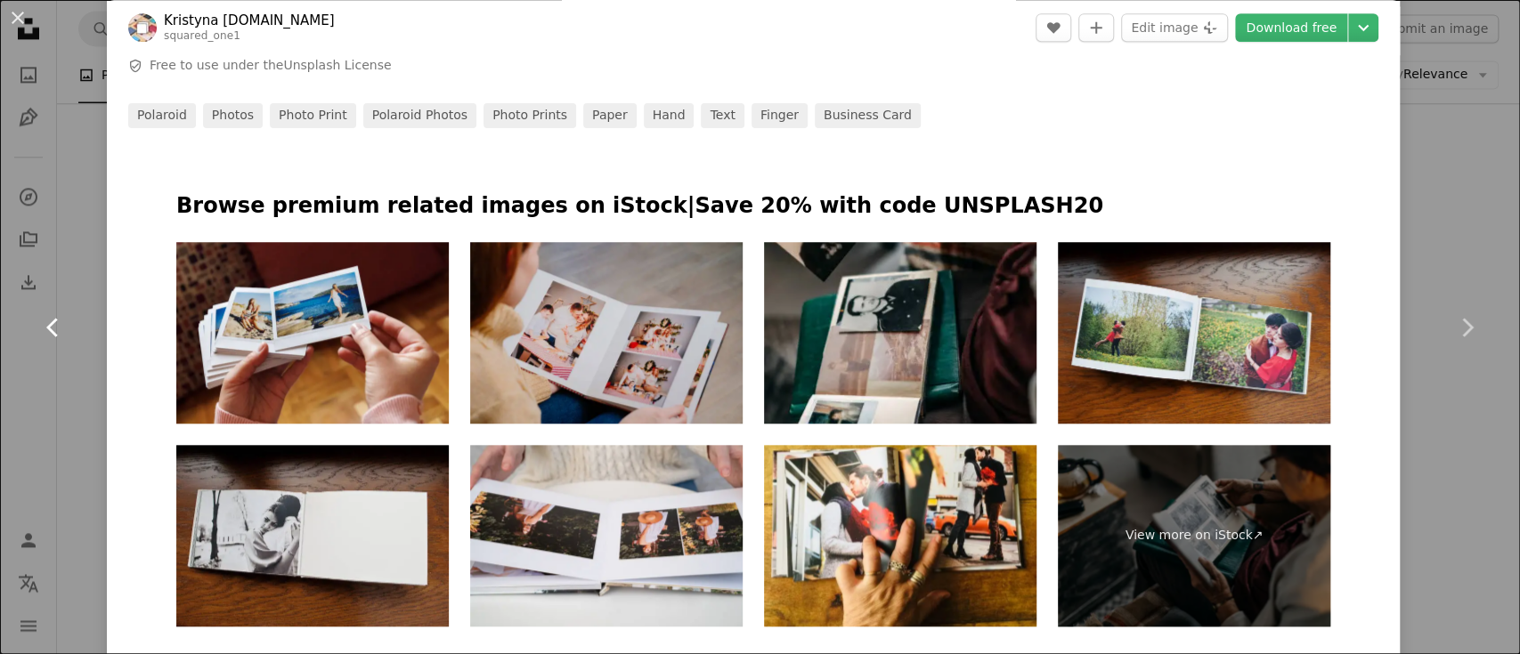
click at [59, 324] on icon "Chevron left" at bounding box center [53, 327] width 28 height 28
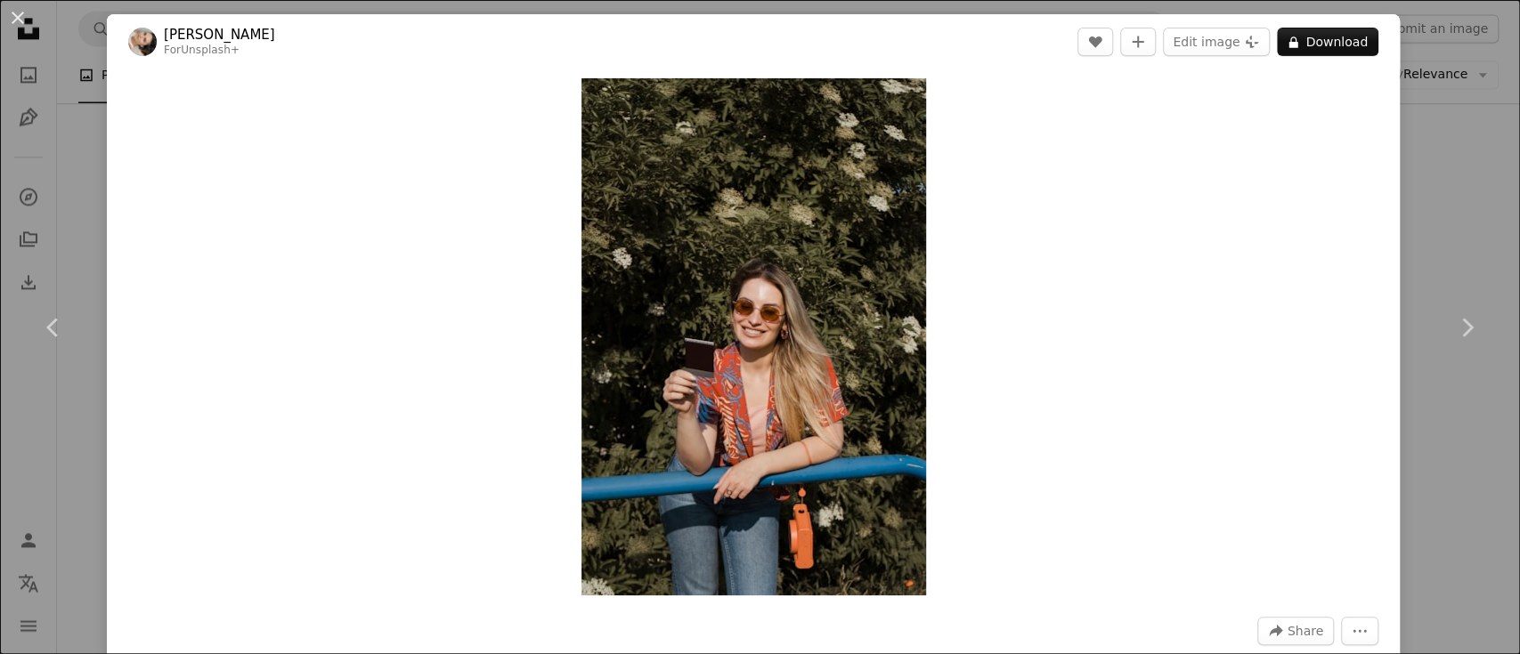
drag, startPoint x: 27, startPoint y: 28, endPoint x: 36, endPoint y: 36, distance: 12.0
click at [27, 26] on button "An X shape" at bounding box center [17, 17] width 21 height 21
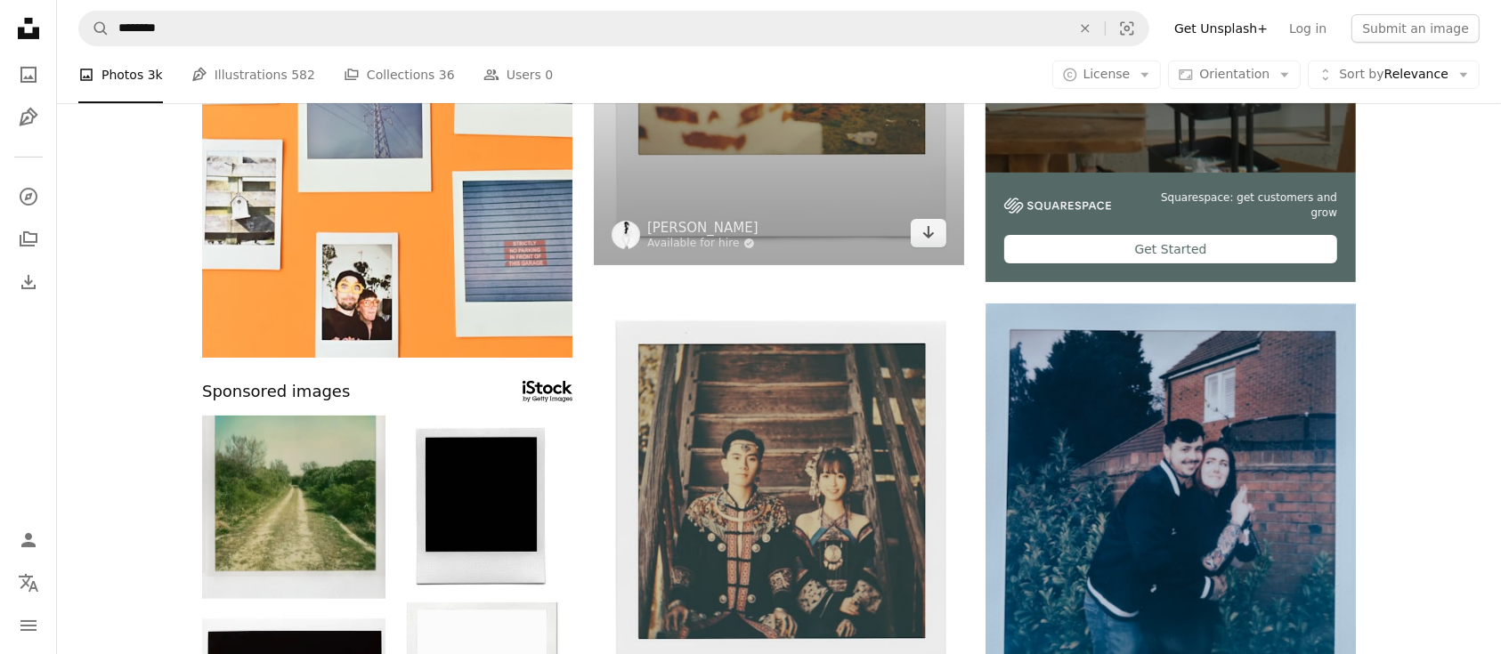
scroll to position [474, 0]
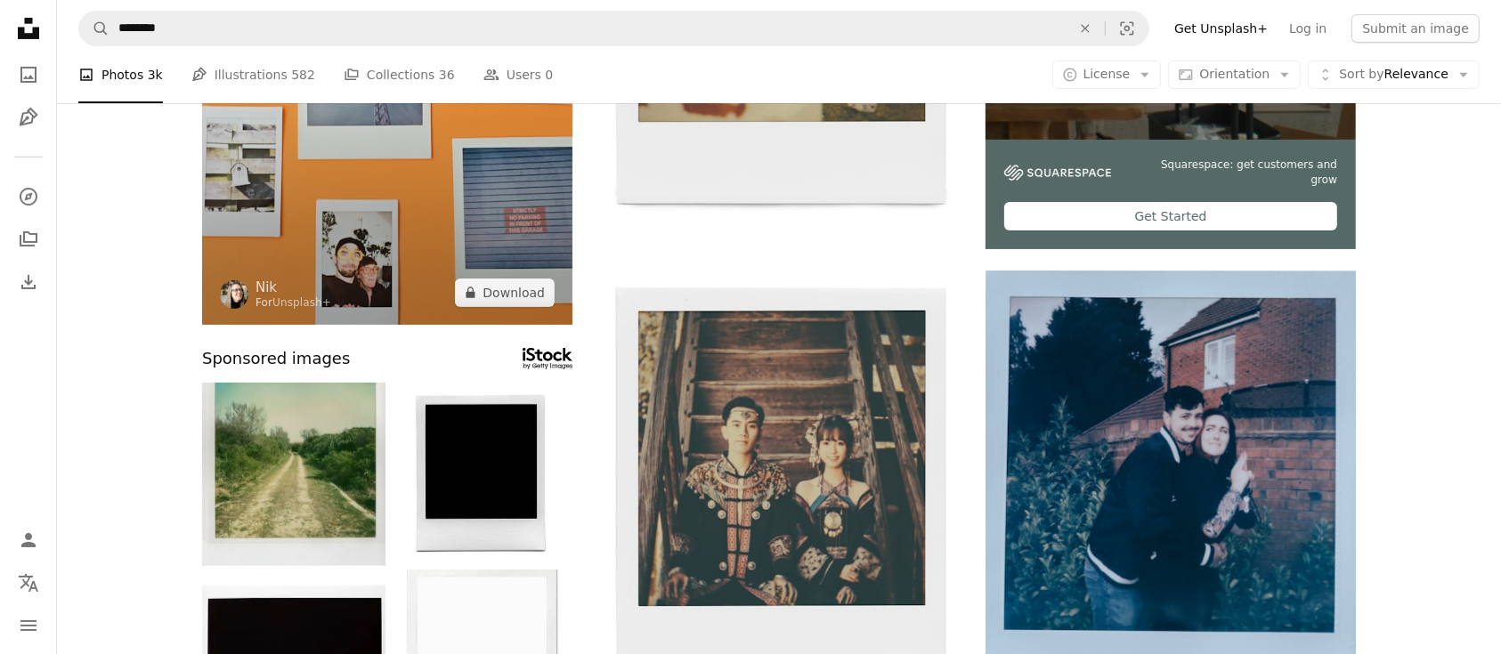
click at [401, 188] on img at bounding box center [387, 46] width 370 height 555
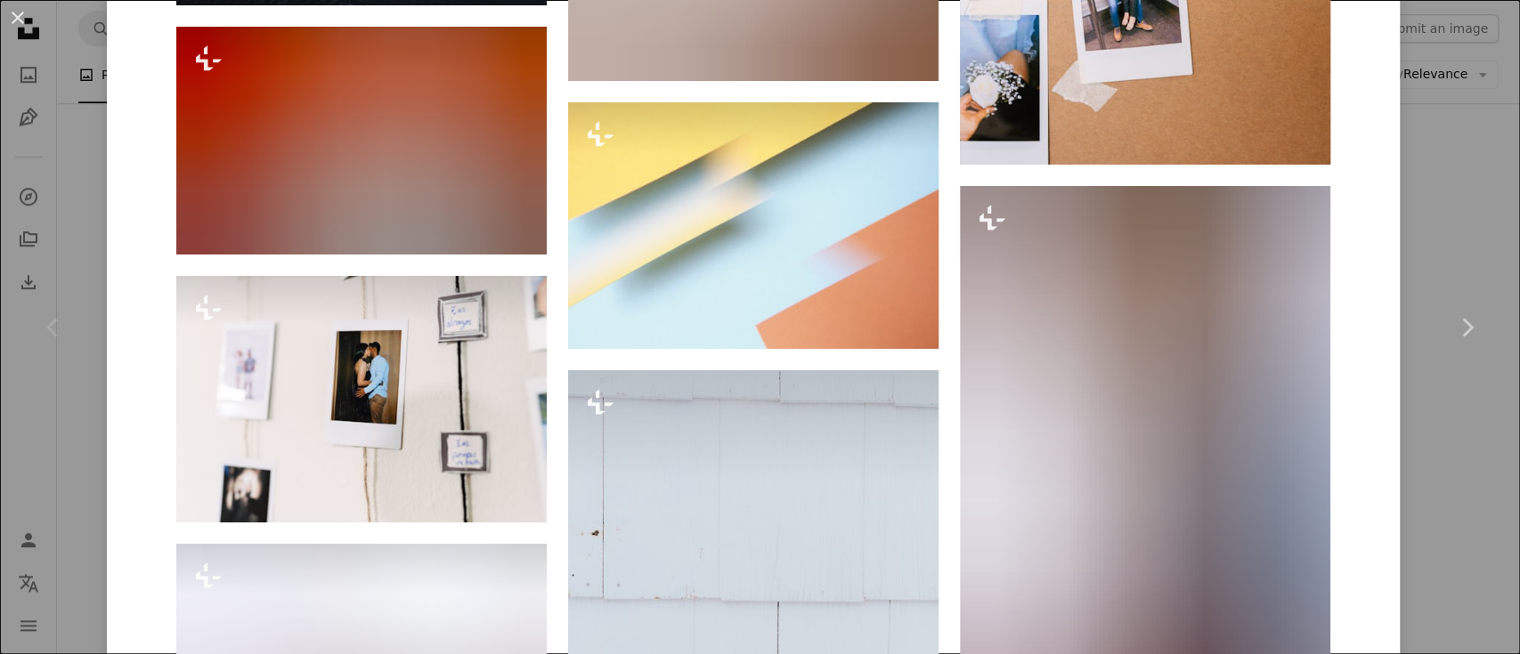
scroll to position [10559, 0]
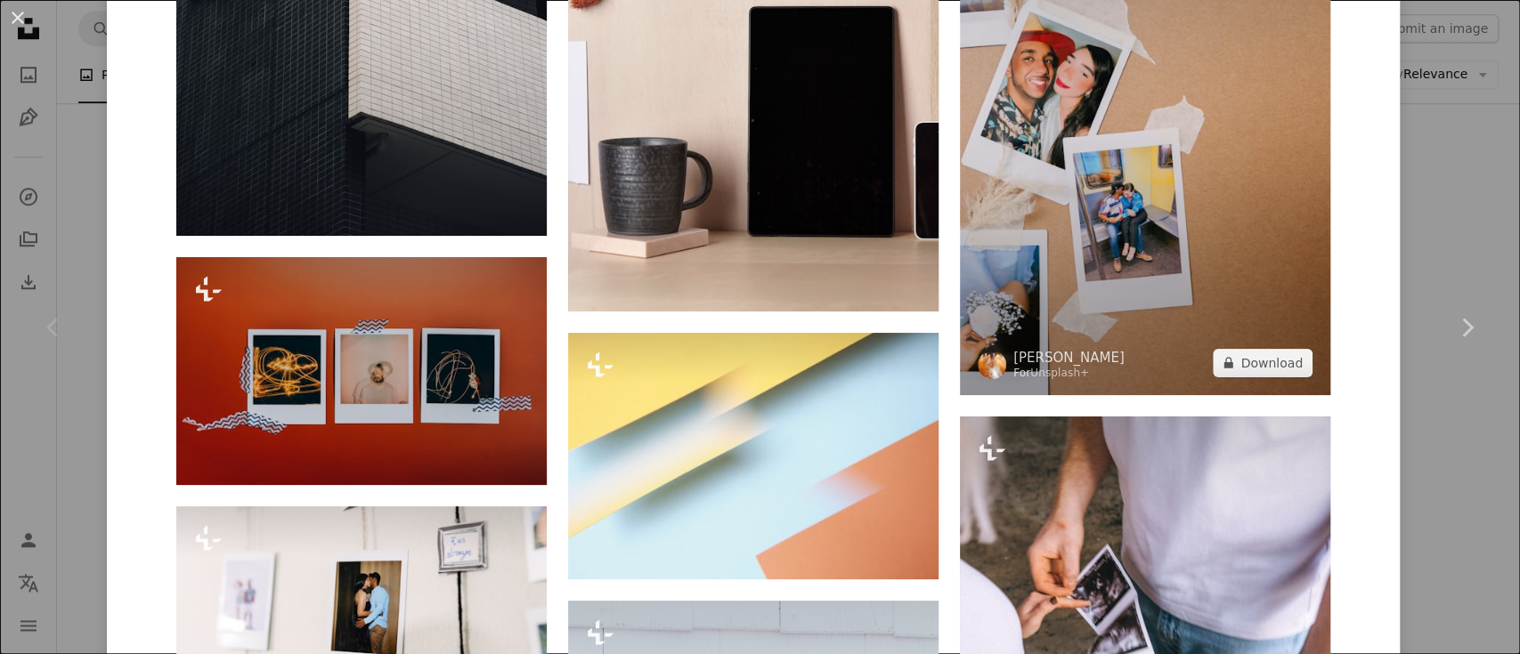
click at [1161, 149] on img at bounding box center [1145, 117] width 370 height 555
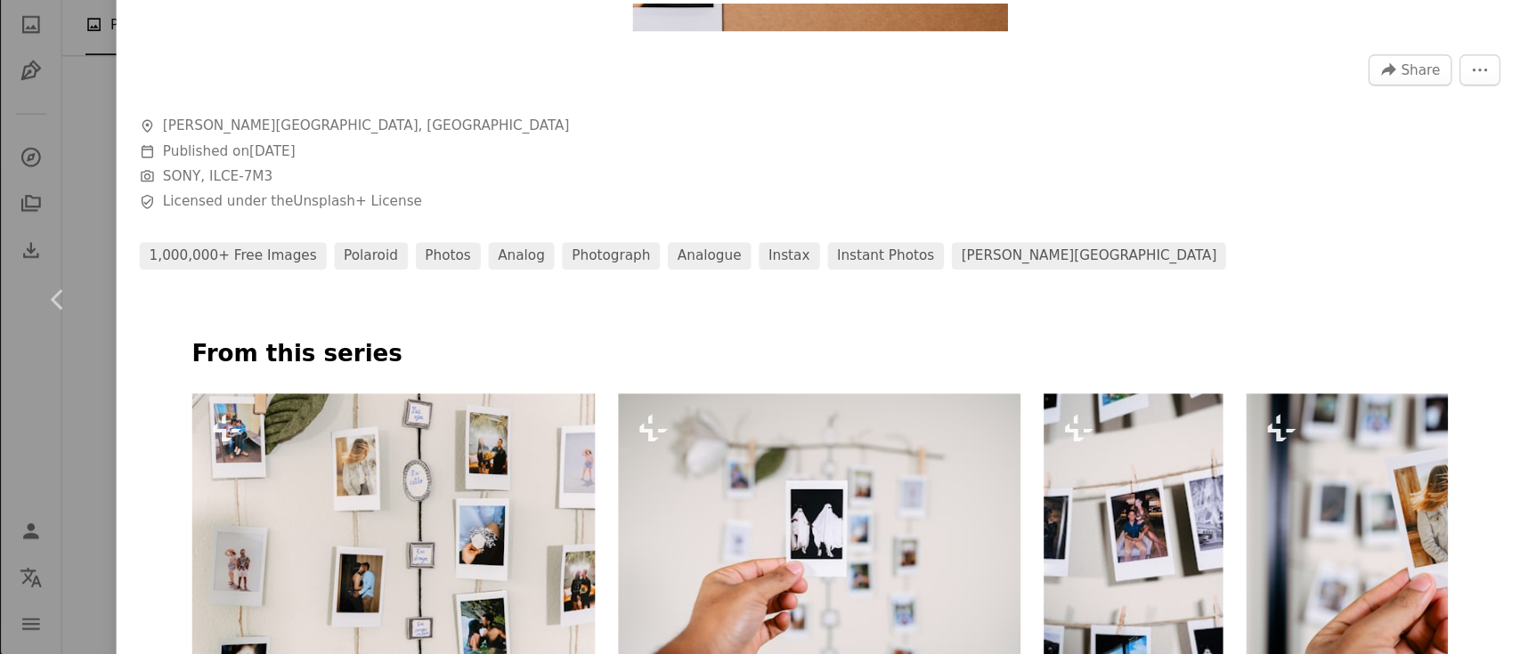
scroll to position [768, 0]
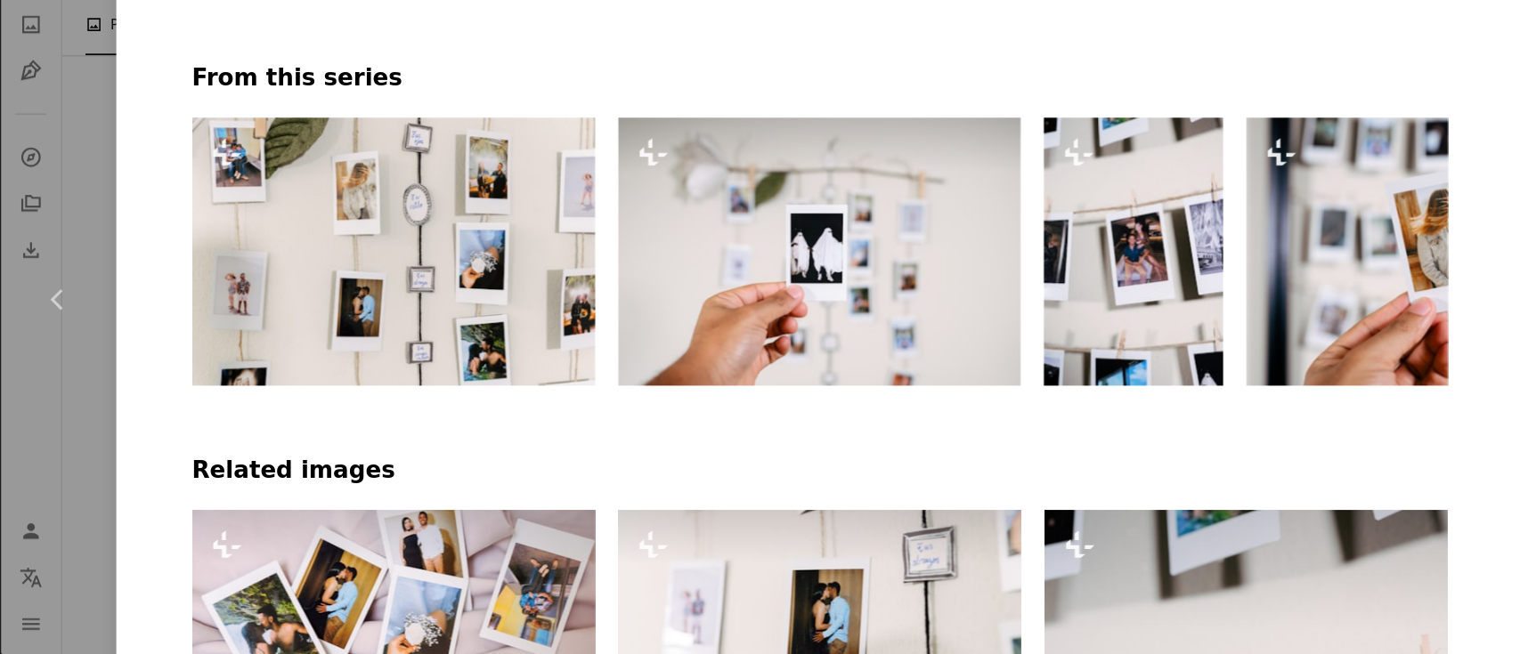
click at [840, 279] on img at bounding box center [753, 283] width 370 height 247
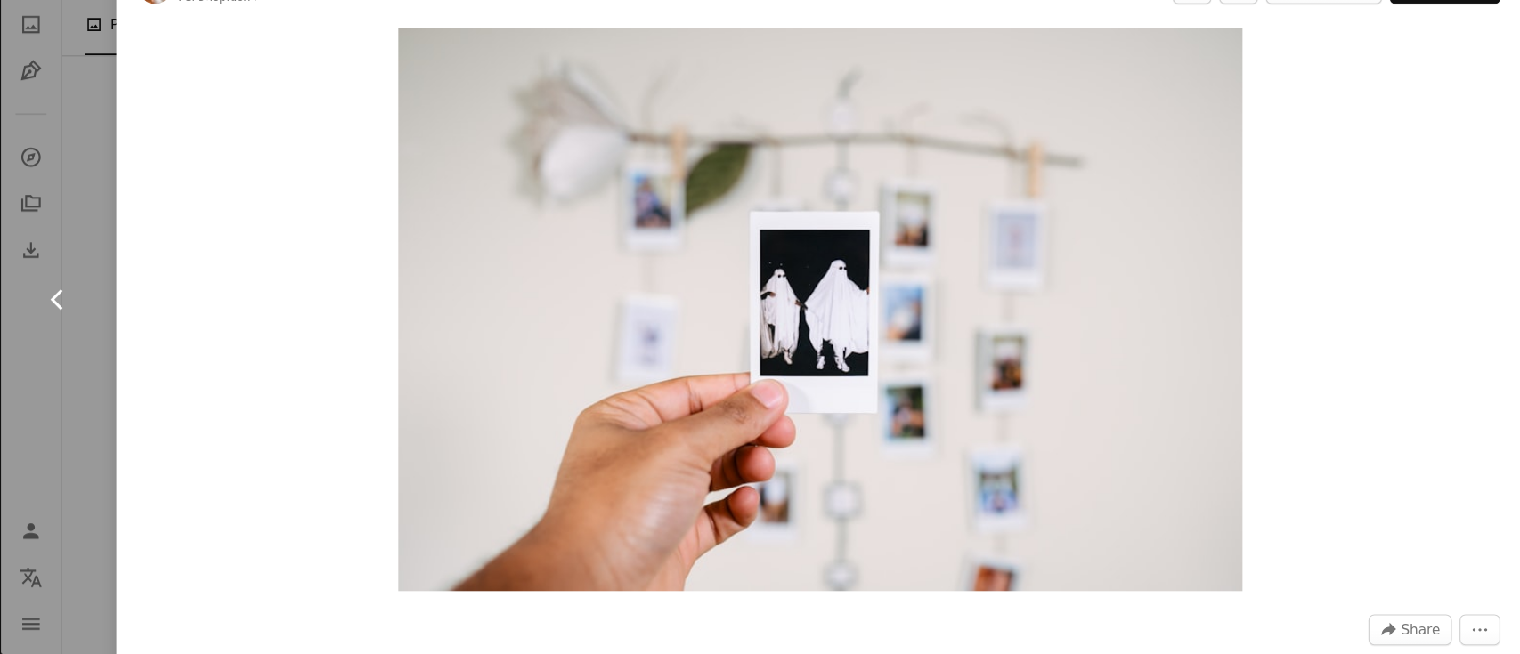
click at [64, 335] on icon "Chevron left" at bounding box center [53, 327] width 28 height 28
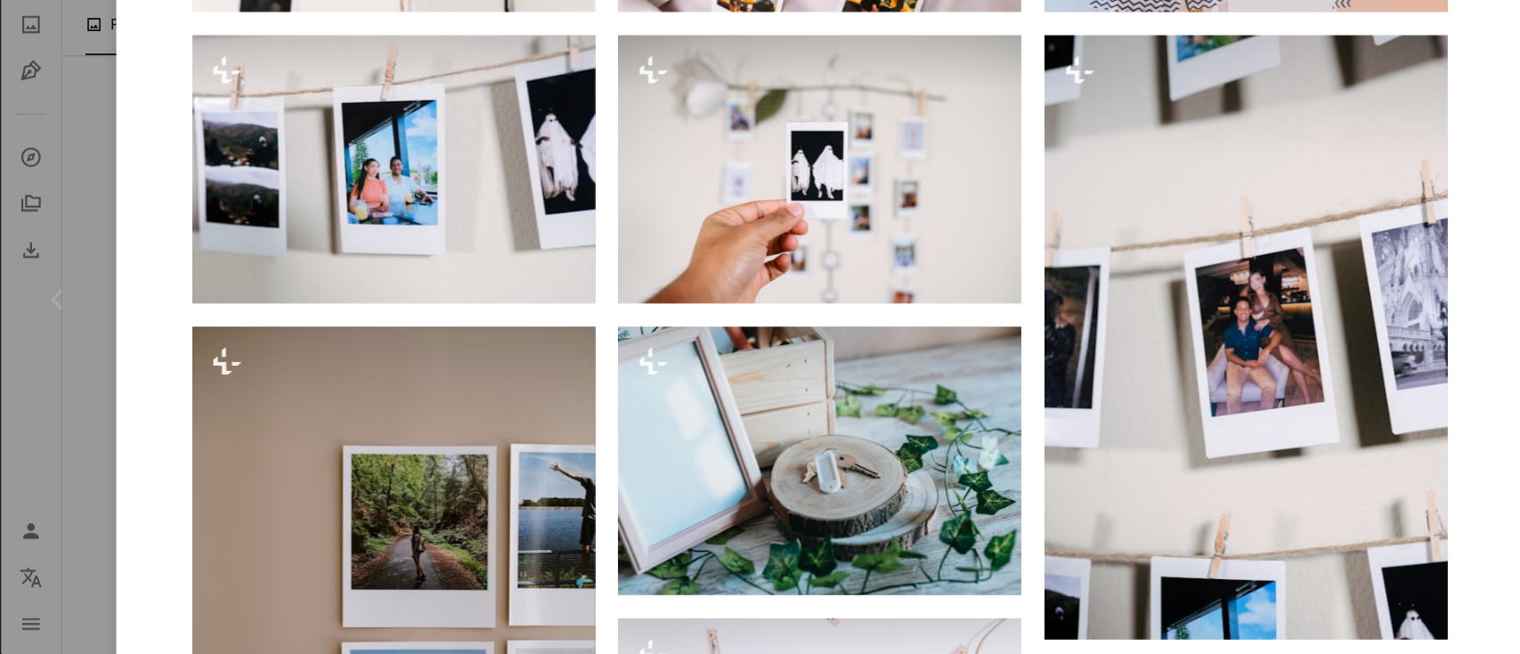
scroll to position [1553, 0]
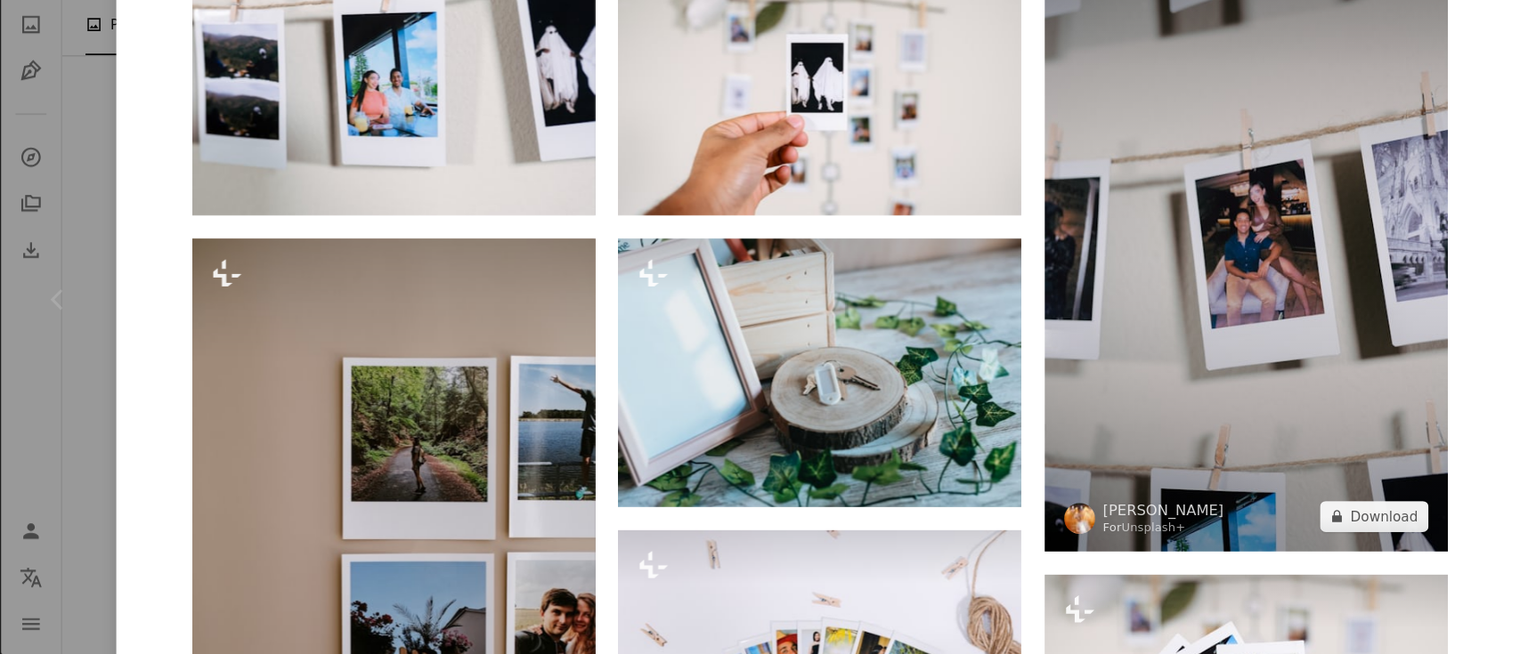
click at [1159, 442] on img at bounding box center [1145, 281] width 370 height 555
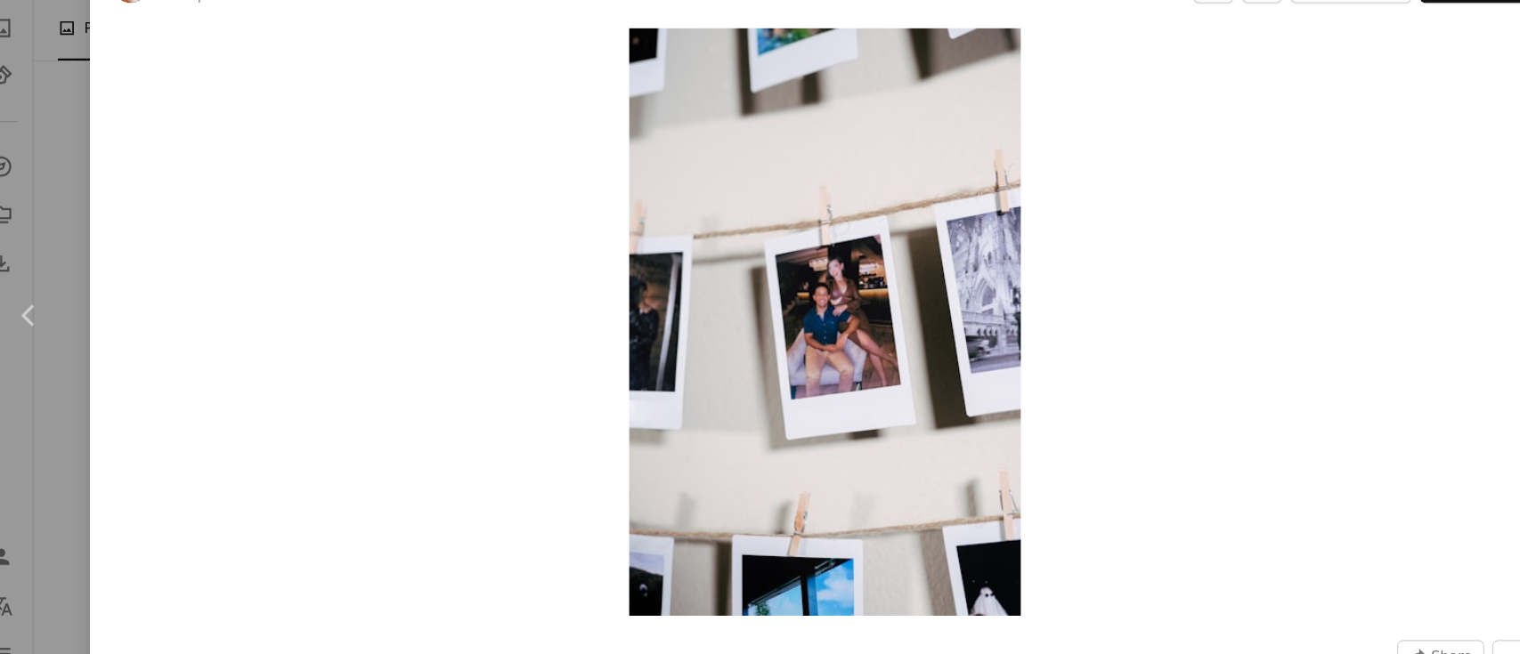
scroll to position [948, 0]
